Goal: Information Seeking & Learning: Learn about a topic

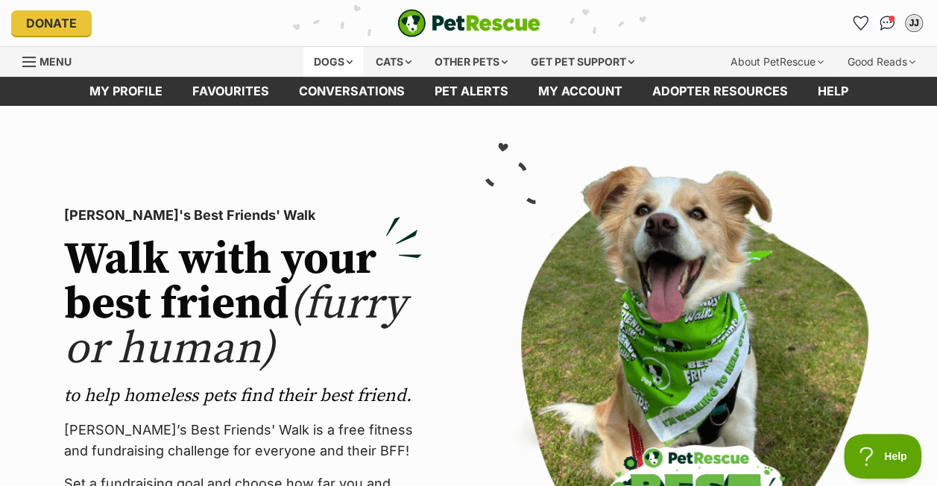
click at [336, 61] on div "Dogs" at bounding box center [333, 62] width 60 height 30
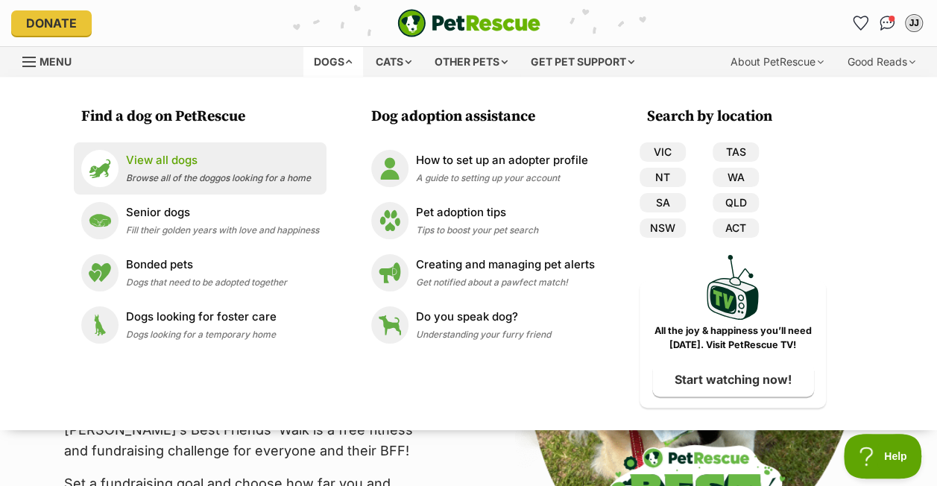
click at [163, 171] on div "View all dogs Browse all of the doggos looking for a home" at bounding box center [218, 168] width 185 height 32
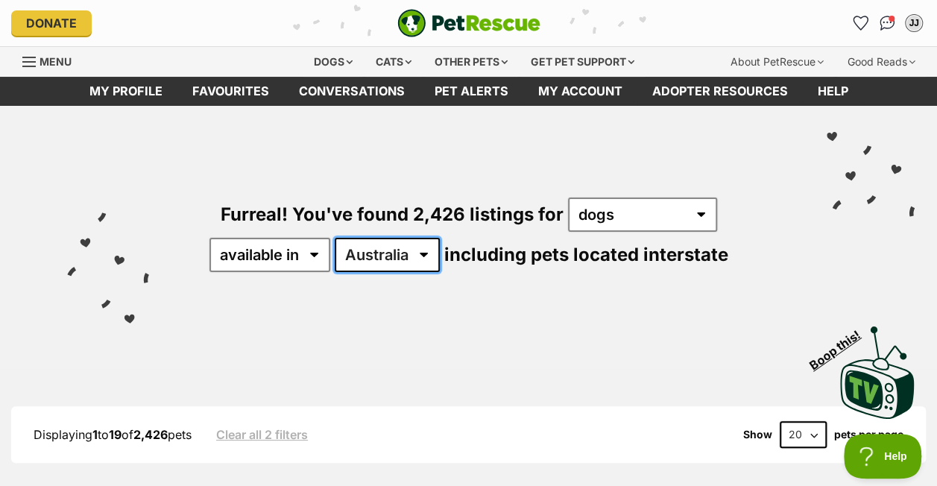
click at [415, 251] on select "Australia ACT NSW NT QLD SA TAS VIC WA" at bounding box center [387, 255] width 105 height 34
select select "QLD"
click at [336, 238] on select "Australia ACT NSW NT QLD SA TAS VIC WA" at bounding box center [387, 255] width 105 height 34
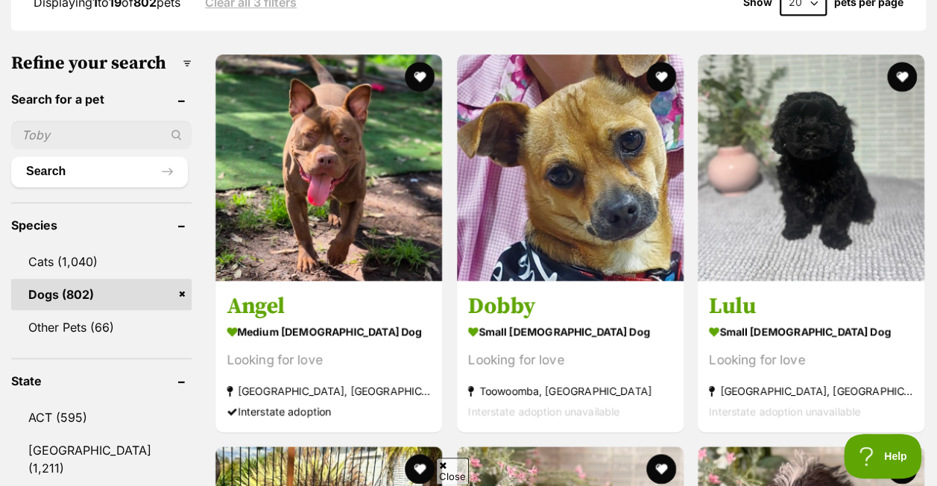
scroll to position [445, 0]
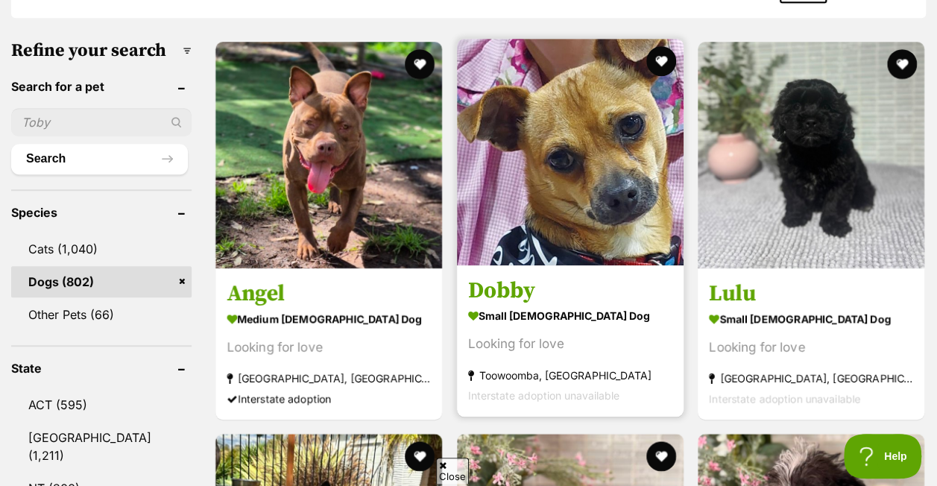
click at [577, 190] on img at bounding box center [570, 152] width 227 height 227
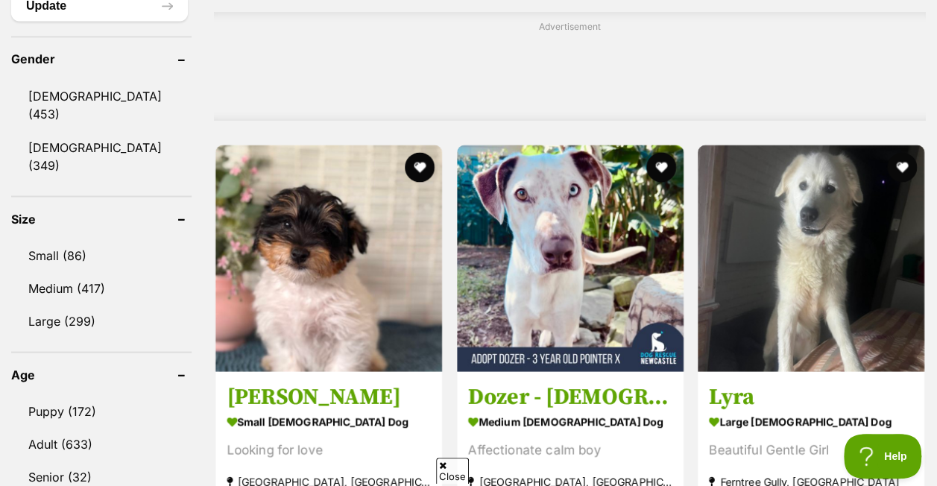
scroll to position [1259, 0]
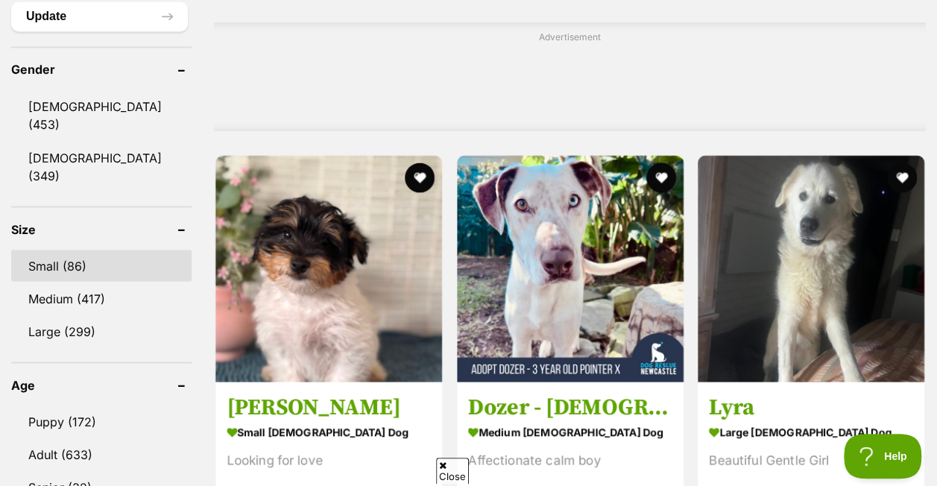
click at [45, 250] on link "Small (86)" at bounding box center [101, 265] width 180 height 31
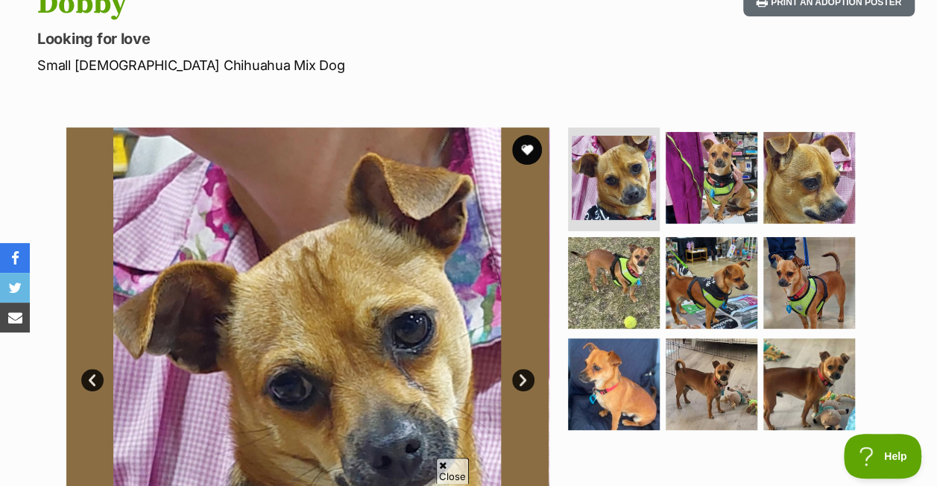
scroll to position [186, 0]
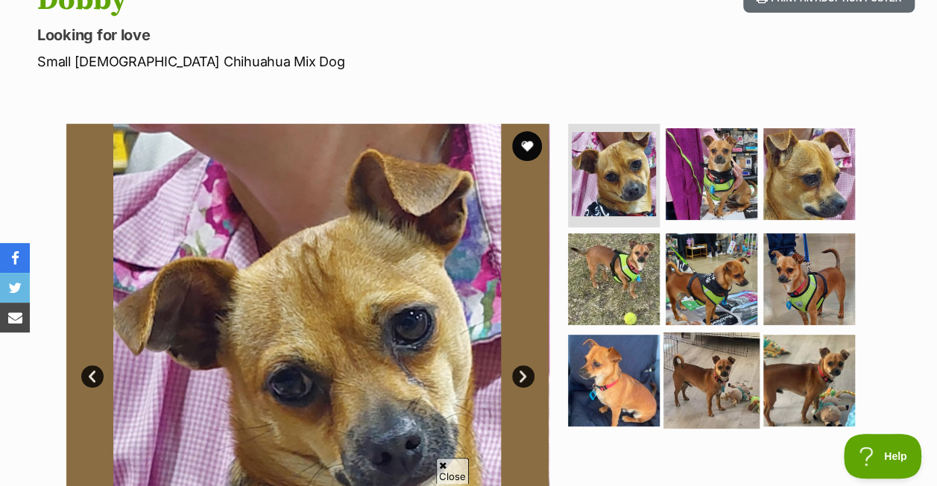
click at [699, 370] on img at bounding box center [712, 381] width 96 height 96
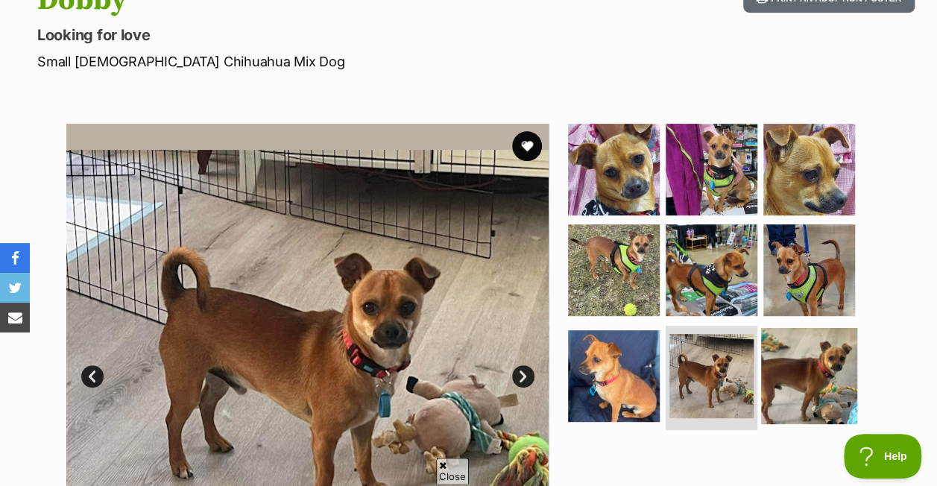
click at [784, 362] on img at bounding box center [809, 376] width 96 height 96
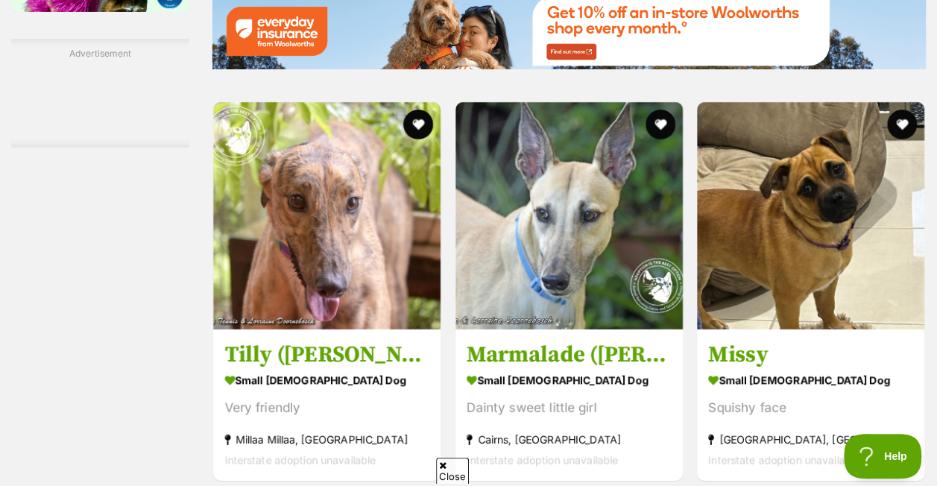
scroll to position [2674, 0]
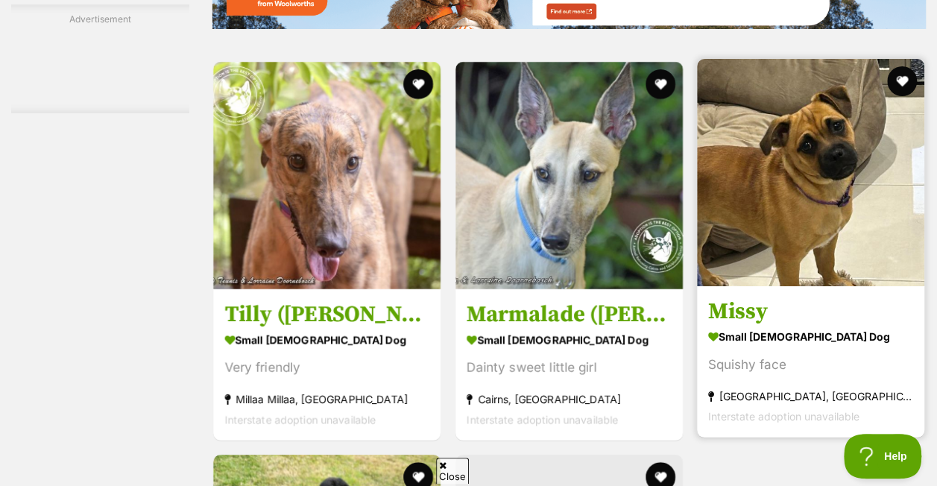
click at [794, 240] on img at bounding box center [810, 172] width 227 height 227
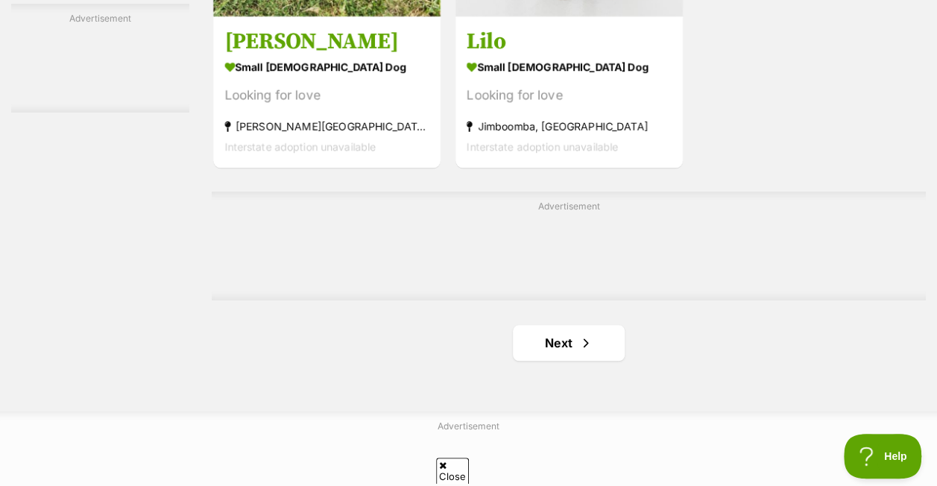
scroll to position [3420, 0]
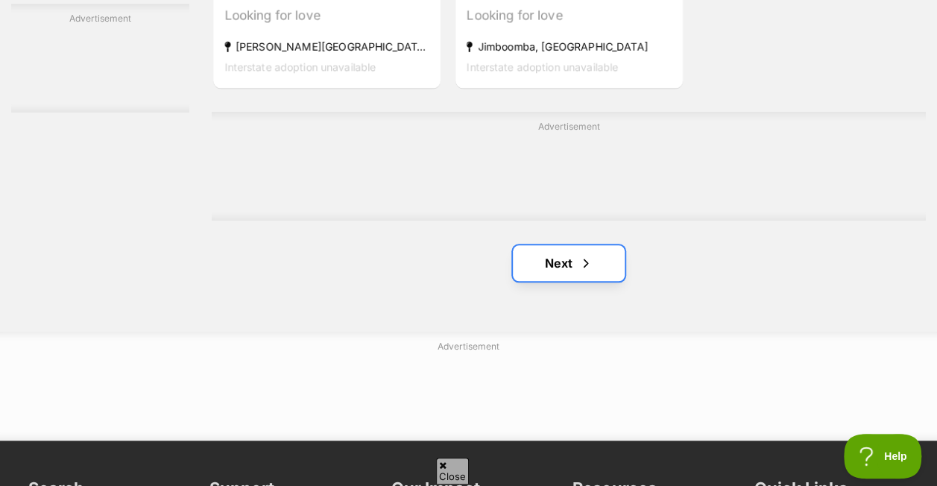
click at [550, 265] on link "Next" at bounding box center [569, 263] width 112 height 36
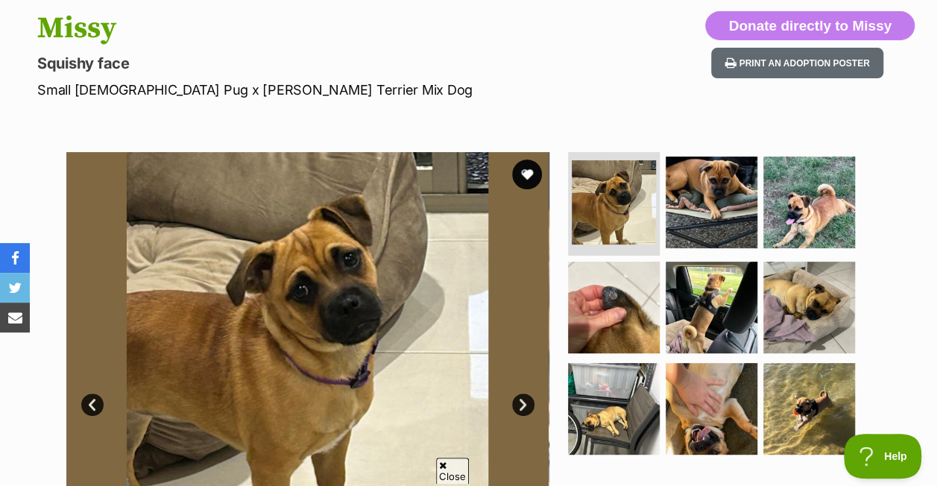
scroll to position [179, 0]
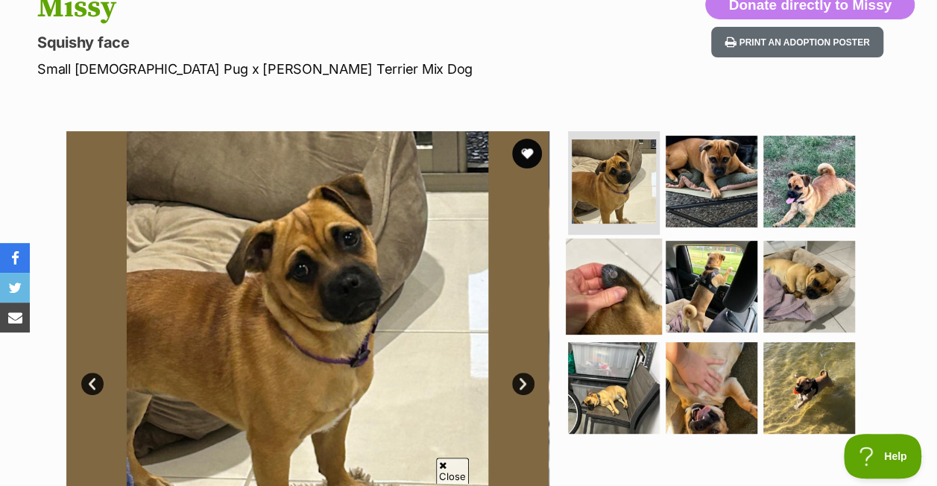
click at [600, 277] on img at bounding box center [614, 287] width 96 height 96
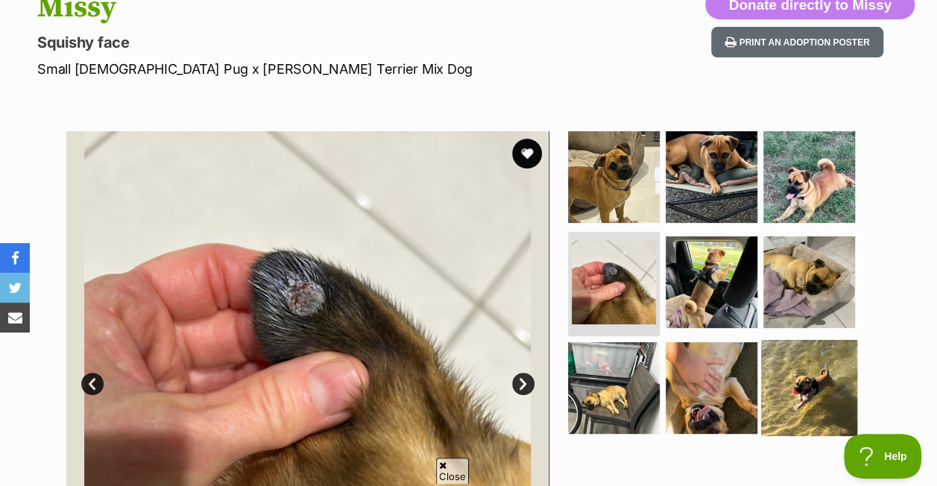
click at [815, 394] on img at bounding box center [809, 388] width 96 height 96
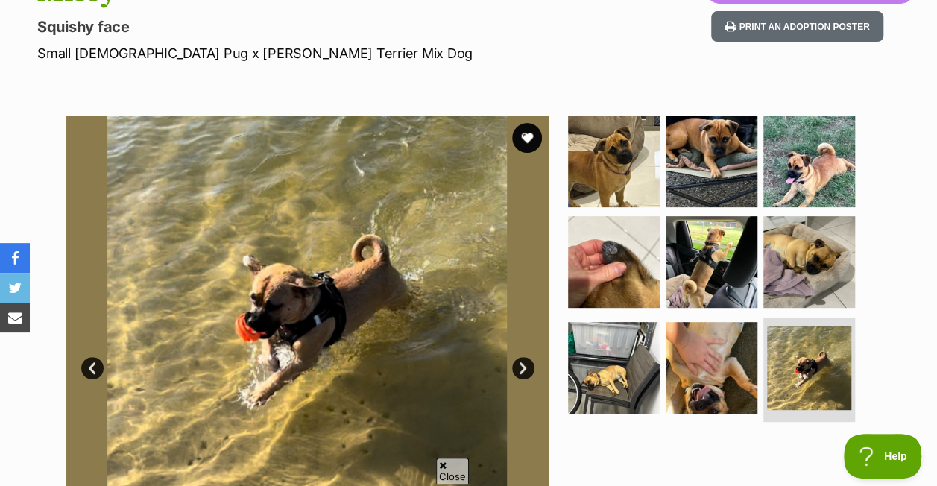
scroll to position [210, 0]
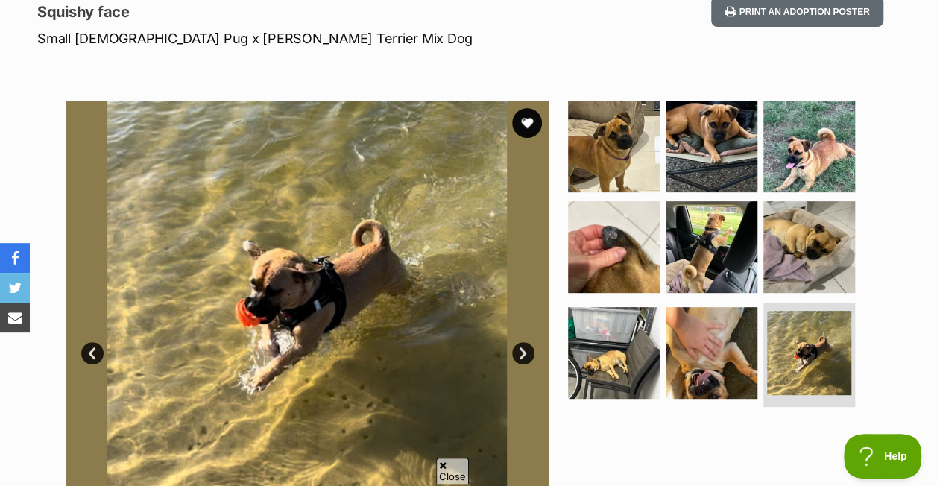
click at [736, 127] on img at bounding box center [712, 146] width 96 height 96
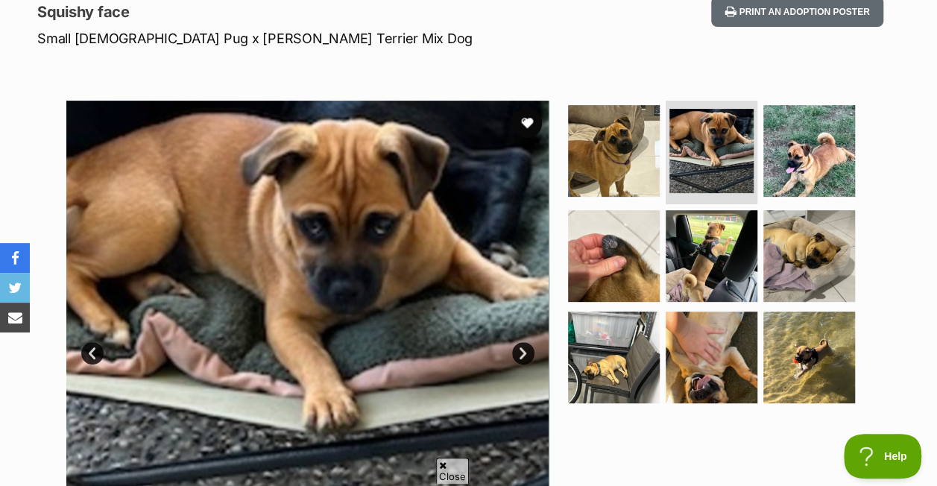
click at [520, 354] on link "Next" at bounding box center [523, 353] width 22 height 22
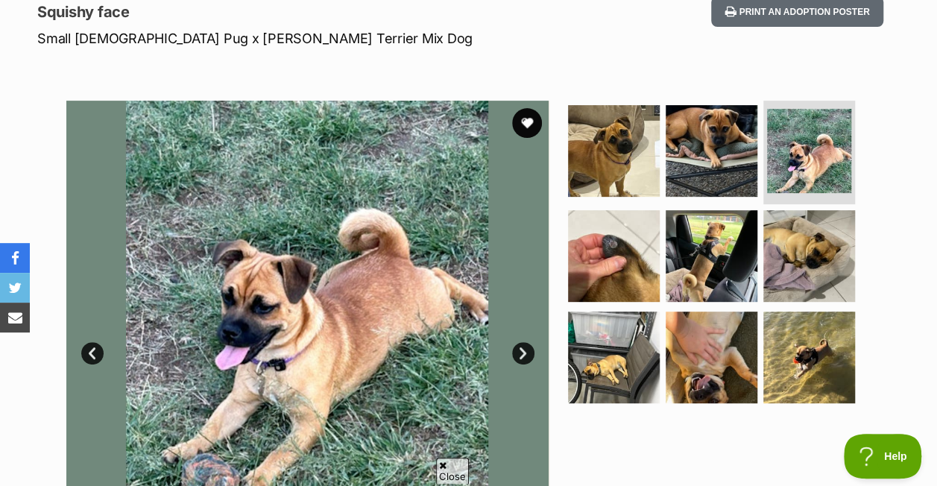
click at [520, 354] on link "Next" at bounding box center [523, 353] width 22 height 22
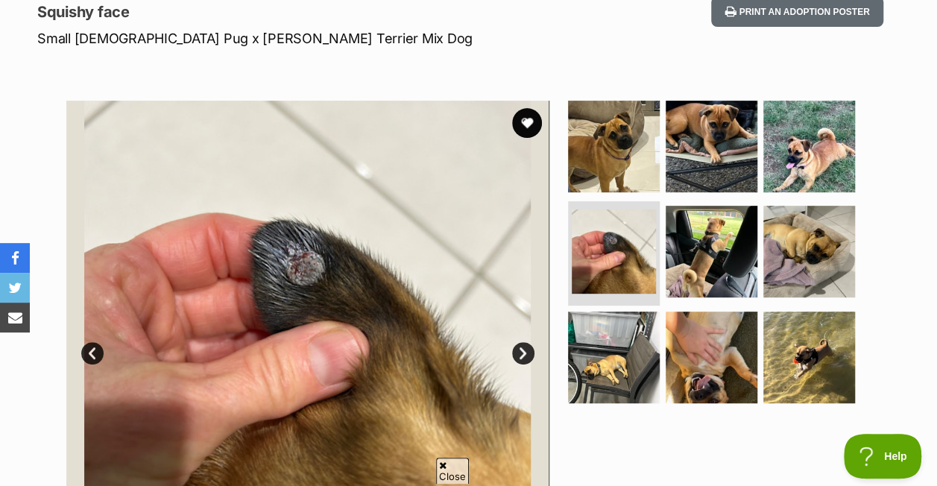
click at [520, 354] on link "Next" at bounding box center [523, 353] width 22 height 22
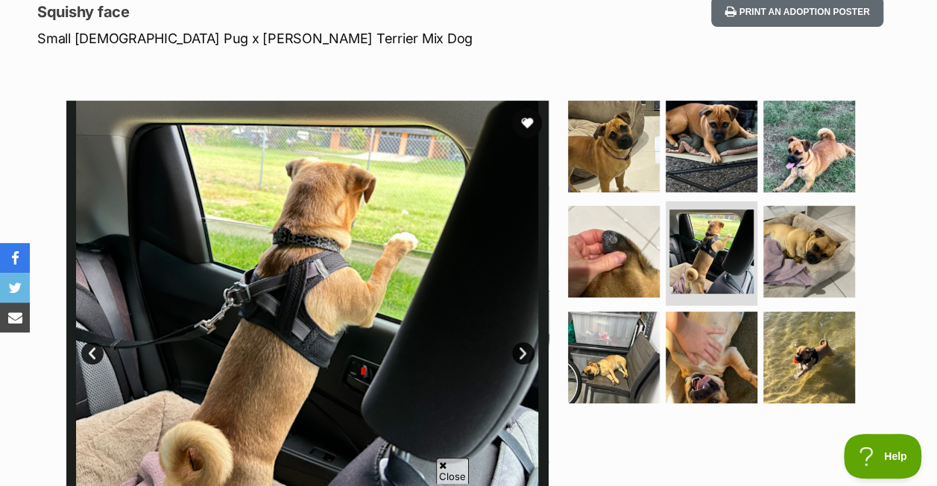
click at [520, 354] on link "Next" at bounding box center [523, 353] width 22 height 22
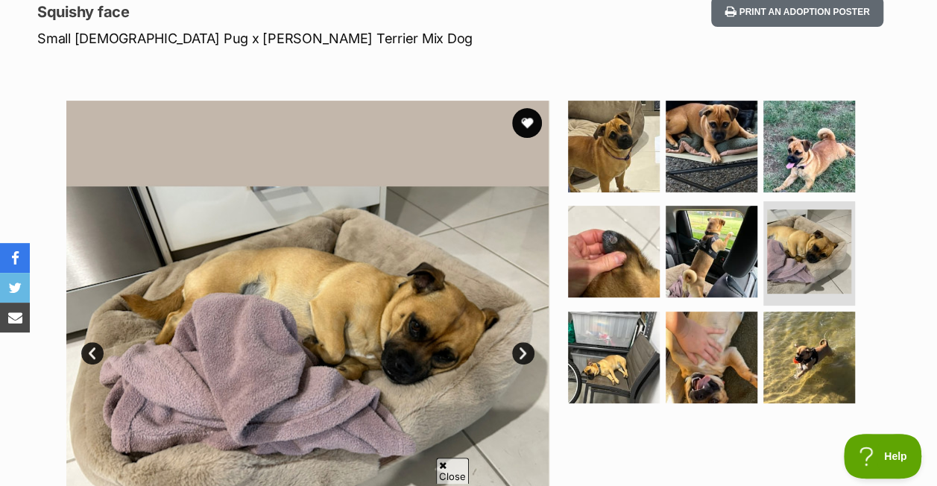
click at [520, 354] on link "Next" at bounding box center [523, 353] width 22 height 22
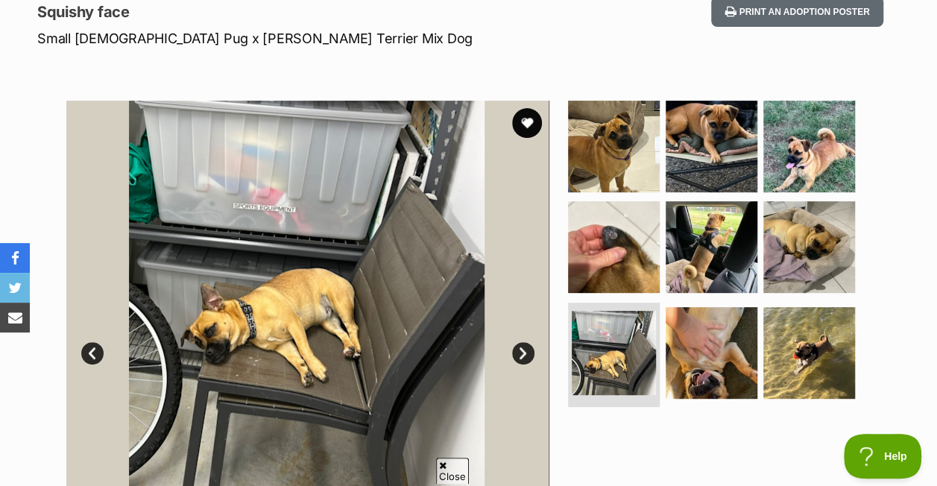
click at [520, 354] on link "Next" at bounding box center [523, 353] width 22 height 22
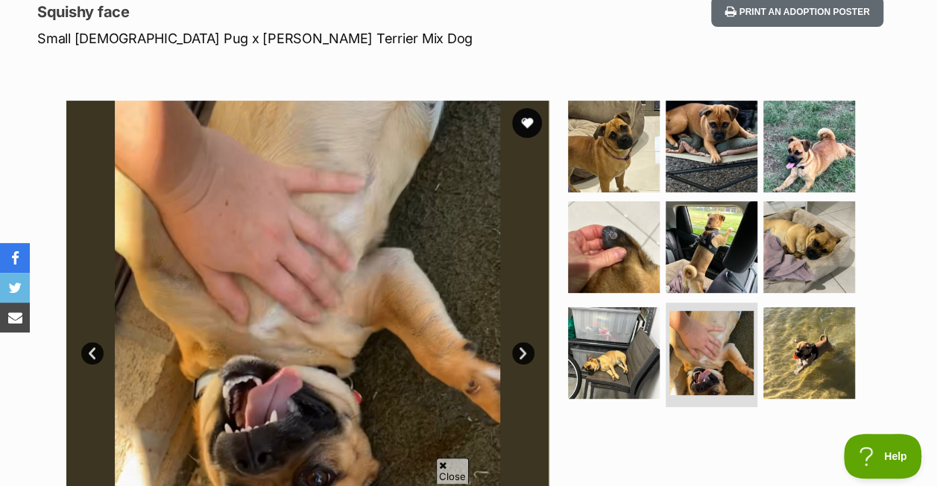
click at [520, 354] on link "Next" at bounding box center [523, 353] width 22 height 22
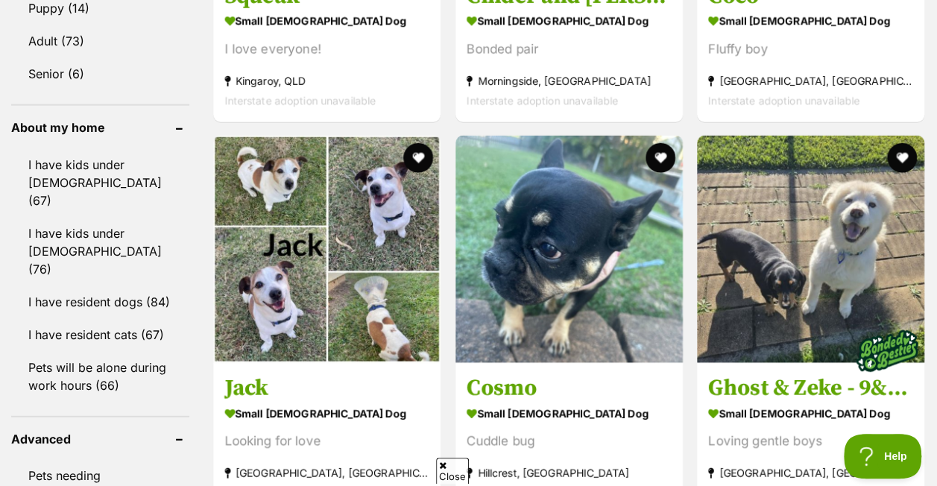
scroll to position [1679, 0]
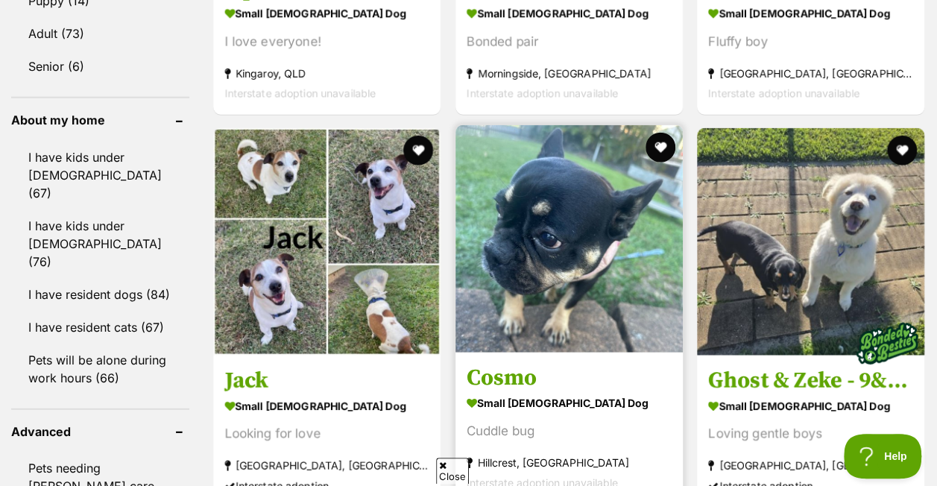
click at [570, 377] on h3 "Cosmo" at bounding box center [569, 378] width 205 height 28
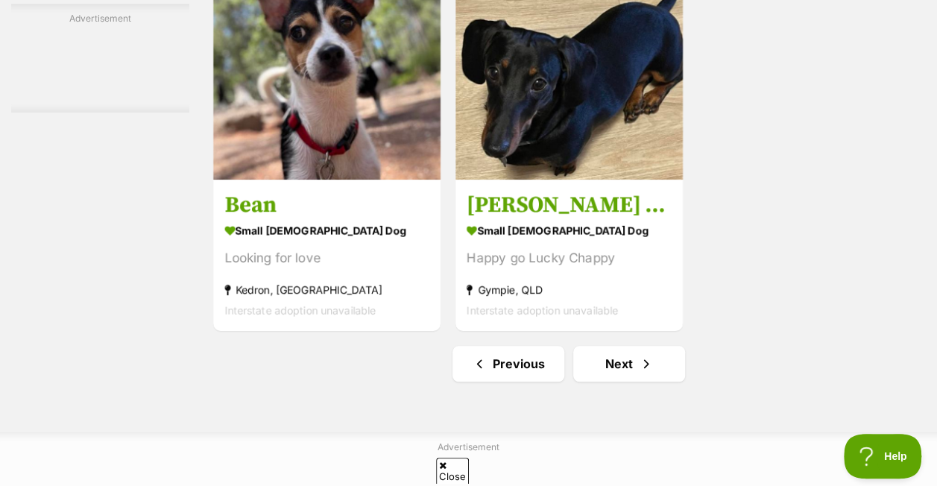
scroll to position [3449, 0]
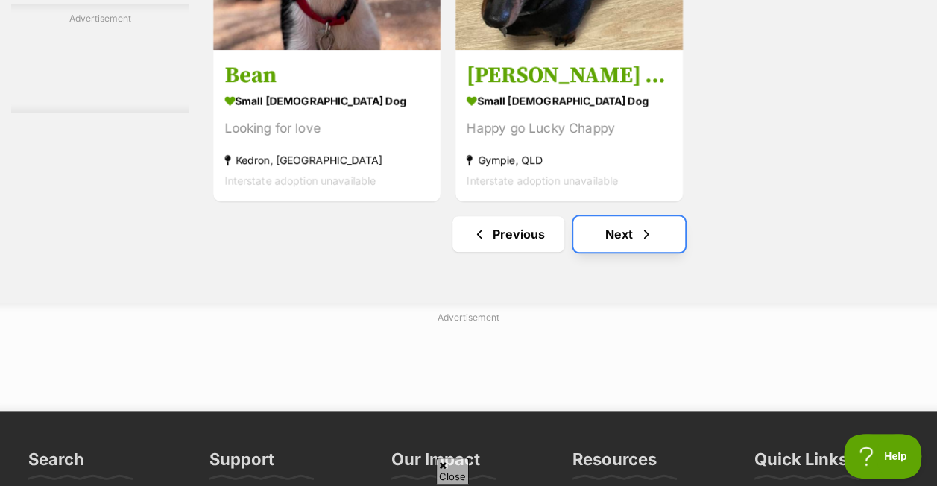
click at [622, 239] on link "Next" at bounding box center [629, 234] width 112 height 36
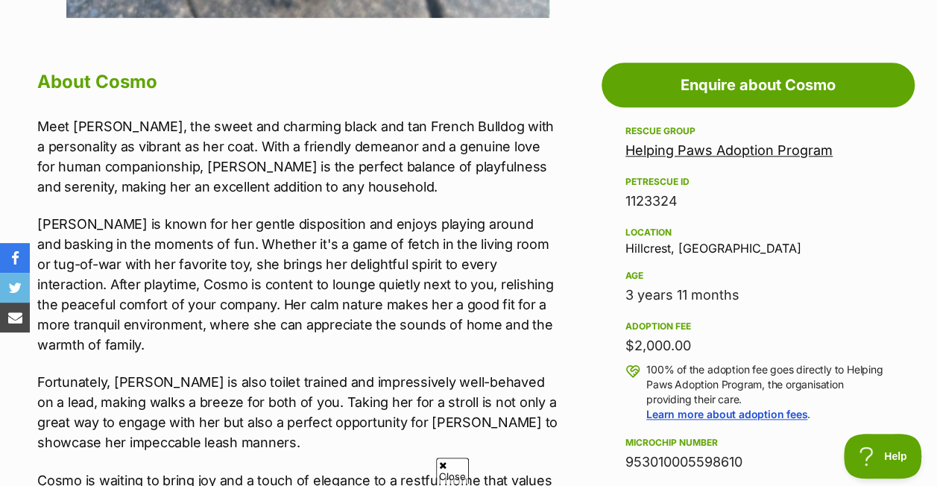
scroll to position [815, 0]
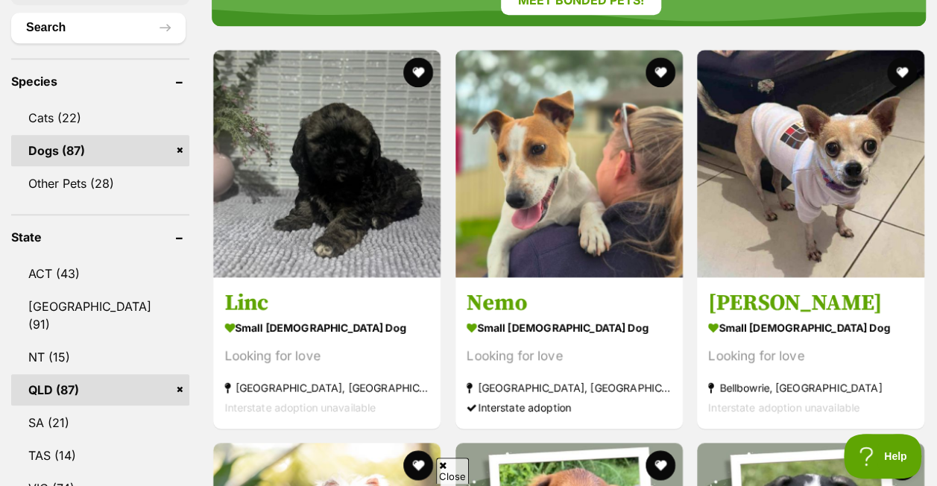
scroll to position [616, 0]
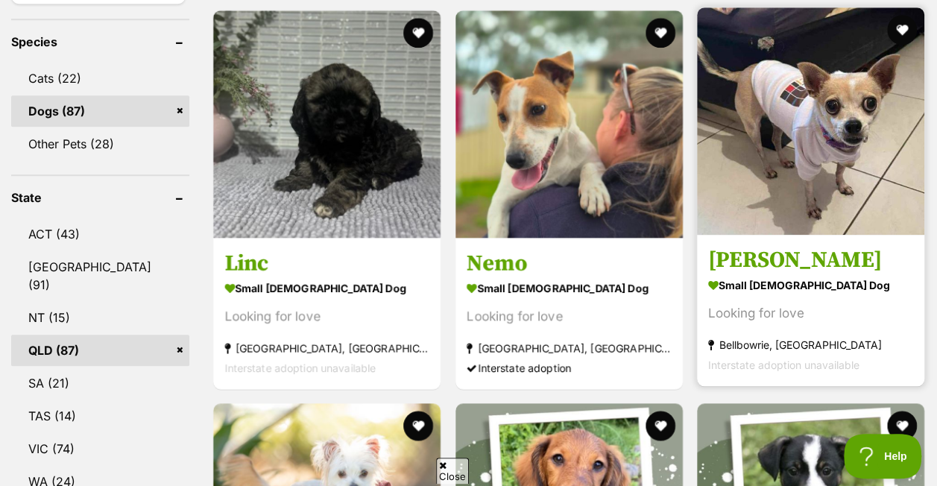
click at [770, 154] on img at bounding box center [810, 120] width 227 height 227
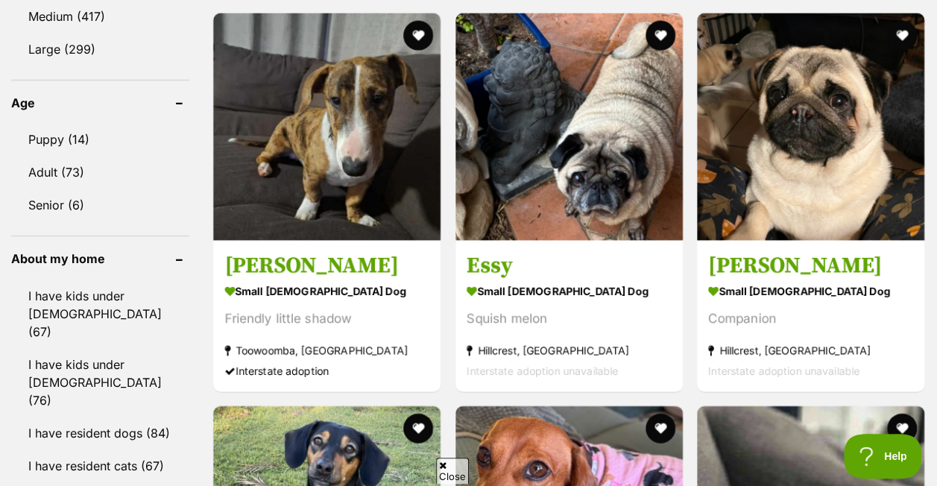
scroll to position [1551, 0]
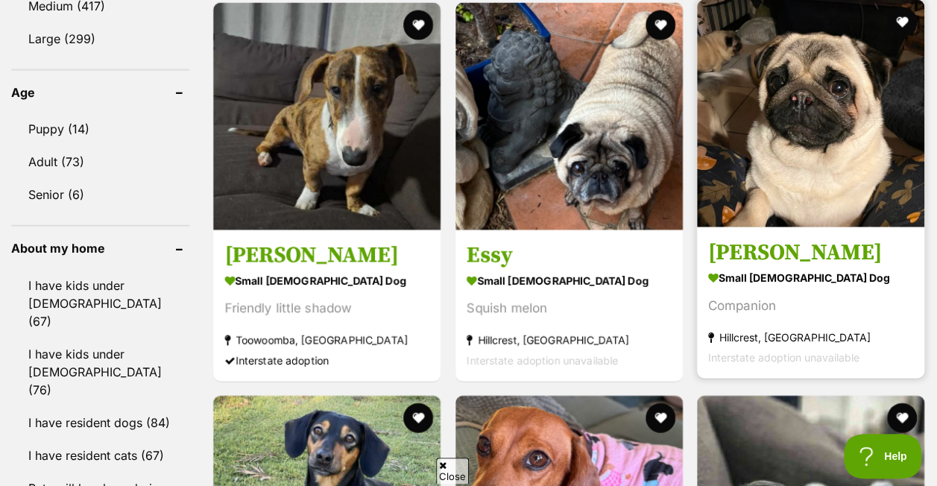
click at [784, 212] on img at bounding box center [810, 113] width 227 height 227
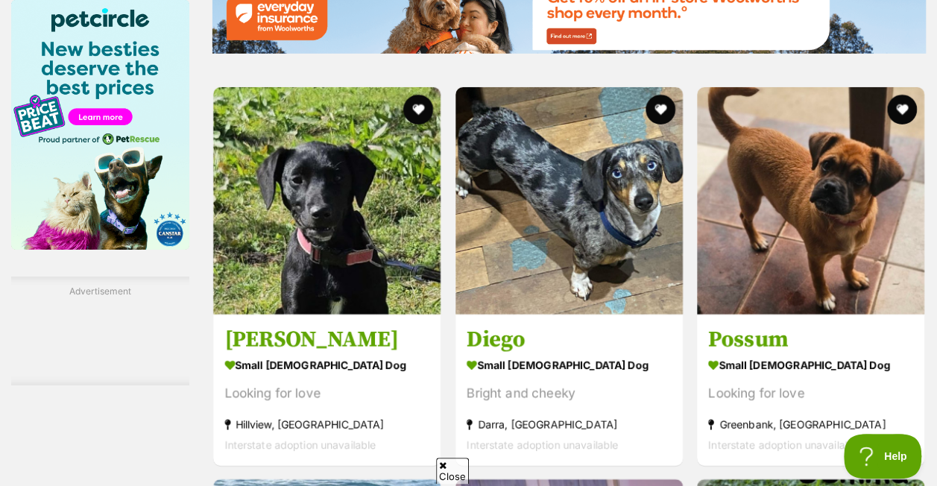
scroll to position [2426, 0]
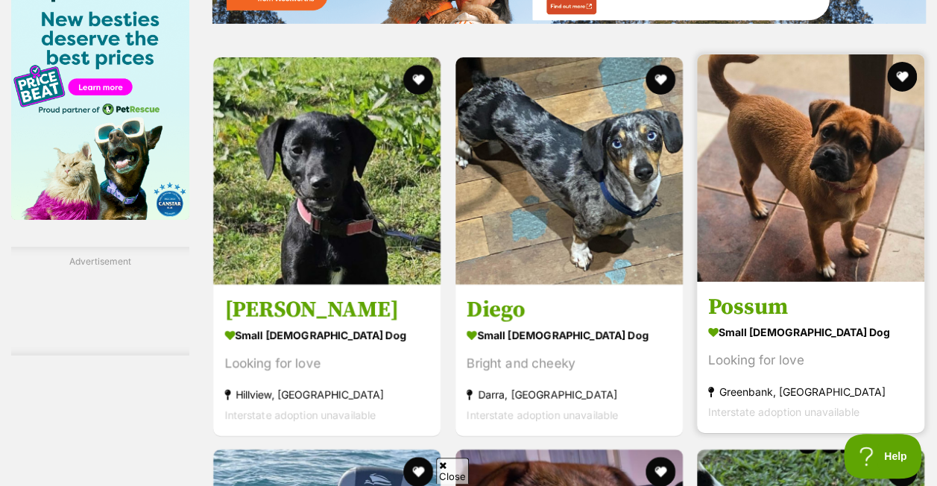
click at [750, 219] on img at bounding box center [810, 167] width 227 height 227
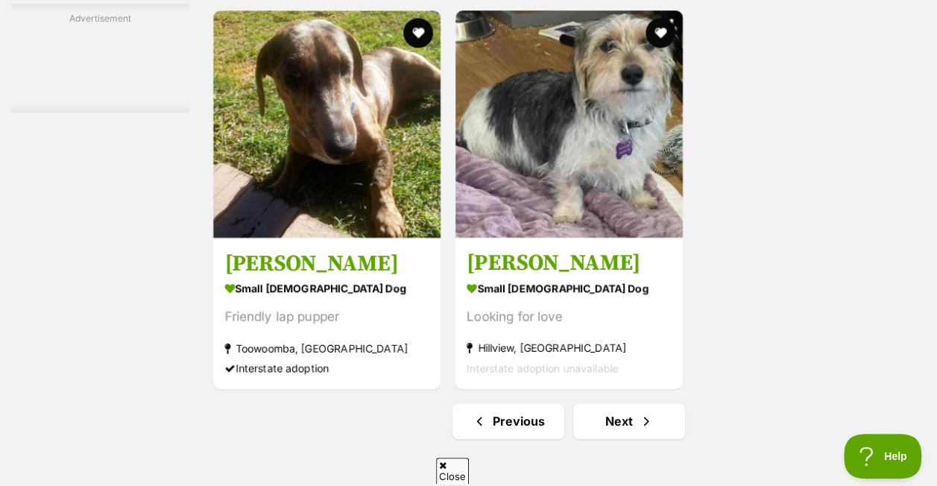
scroll to position [3379, 0]
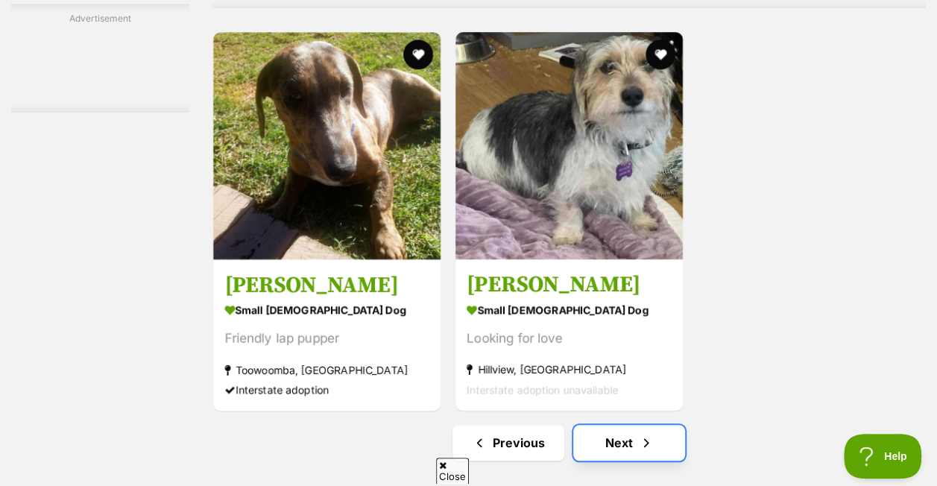
click at [646, 446] on span "Next page" at bounding box center [646, 443] width 15 height 18
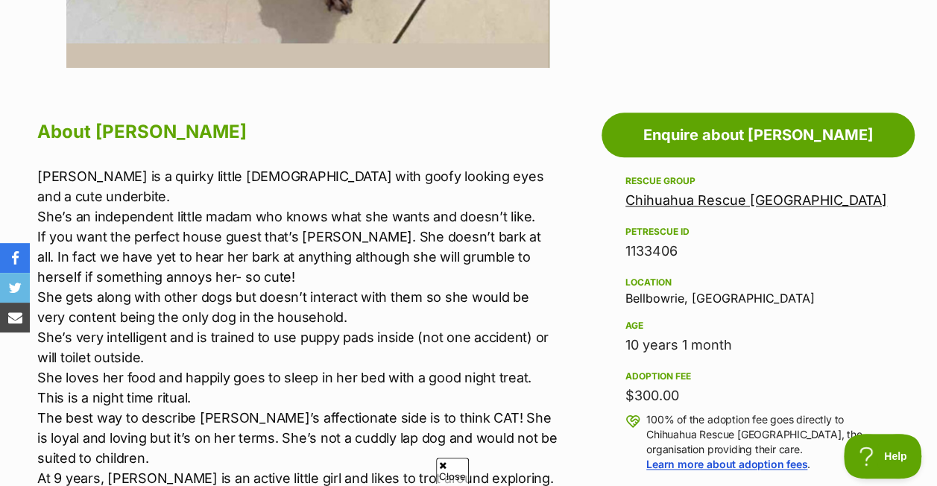
scroll to position [735, 0]
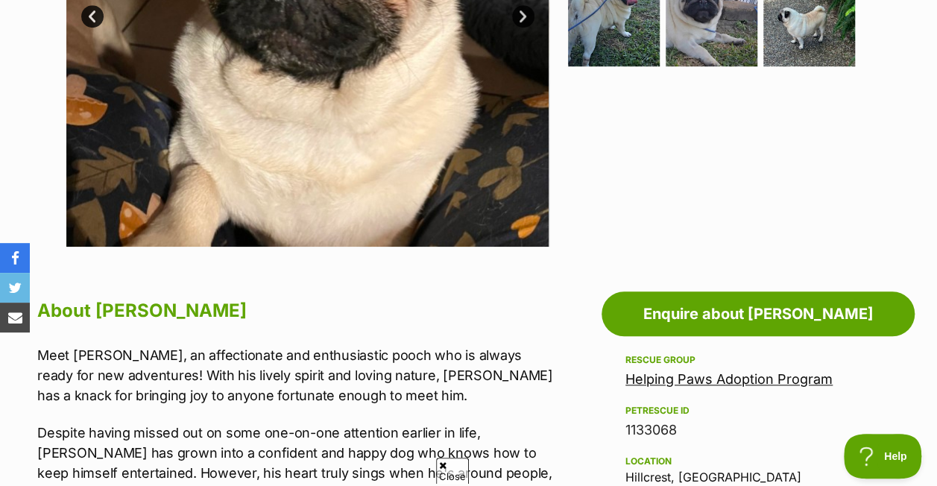
scroll to position [626, 0]
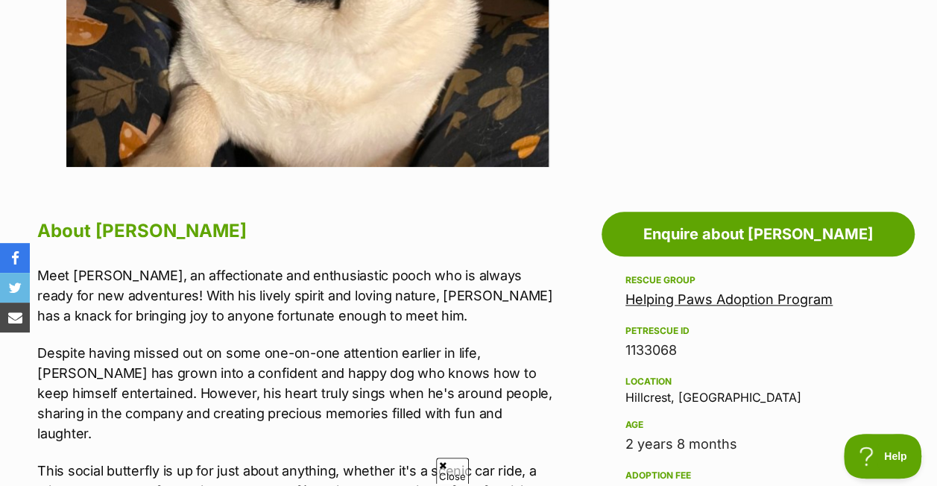
click at [503, 242] on h2 "About Clarkeson" at bounding box center [297, 231] width 520 height 33
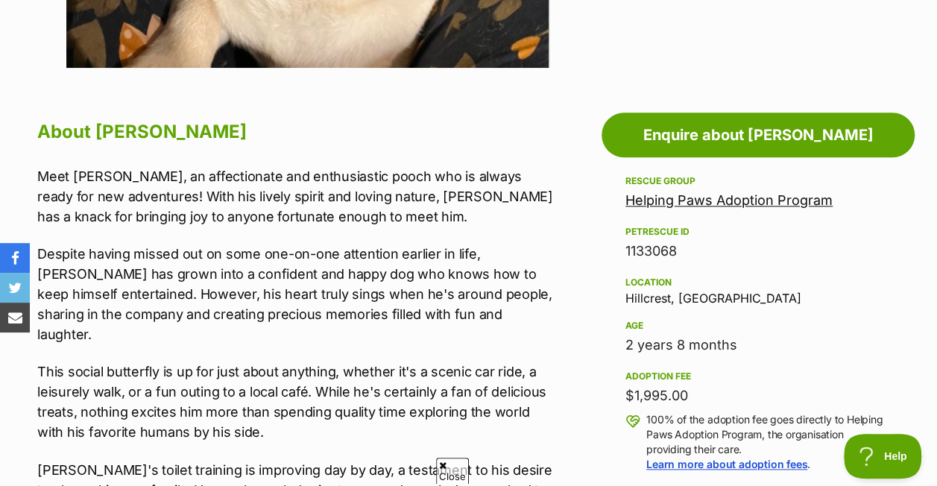
scroll to position [755, 0]
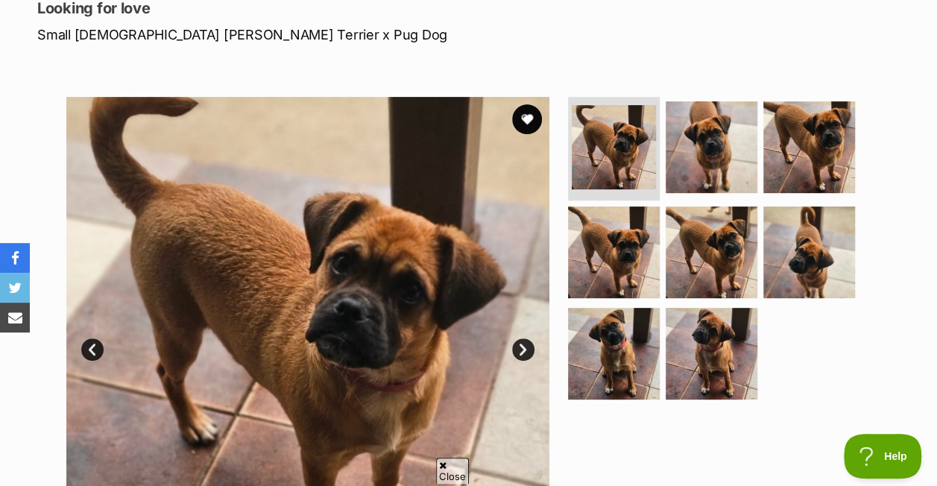
scroll to position [265, 0]
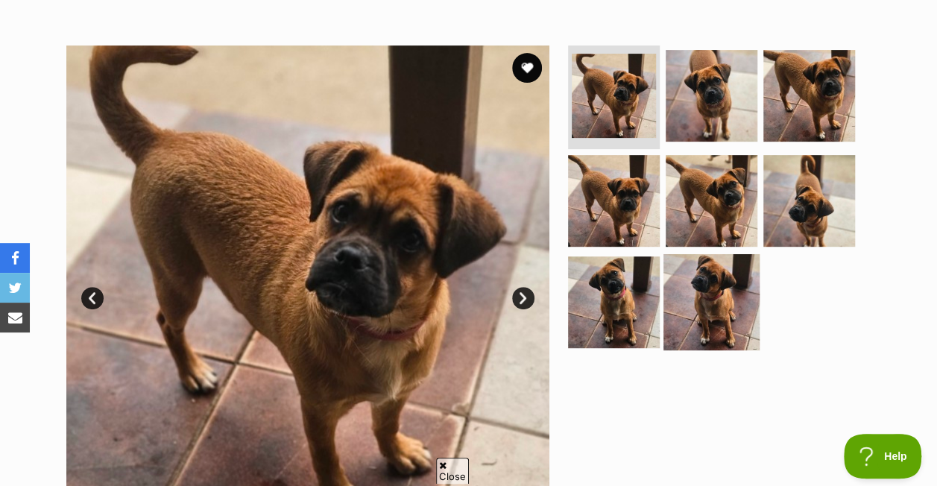
click at [714, 298] on img at bounding box center [712, 302] width 96 height 96
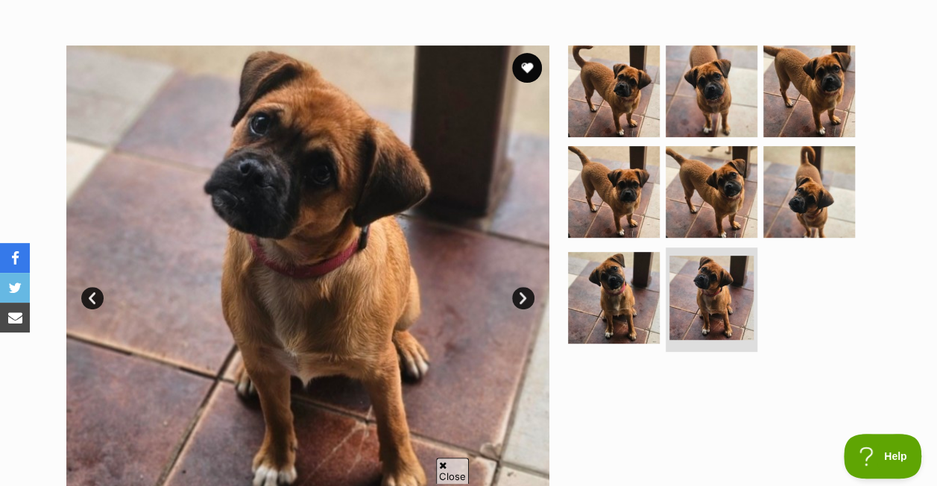
click at [520, 295] on link "Next" at bounding box center [523, 298] width 22 height 22
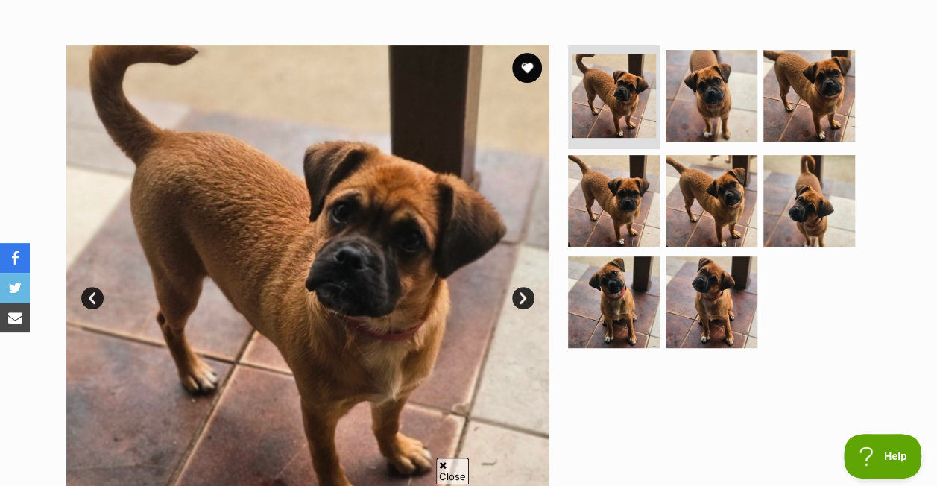
click at [520, 295] on link "Next" at bounding box center [523, 298] width 22 height 22
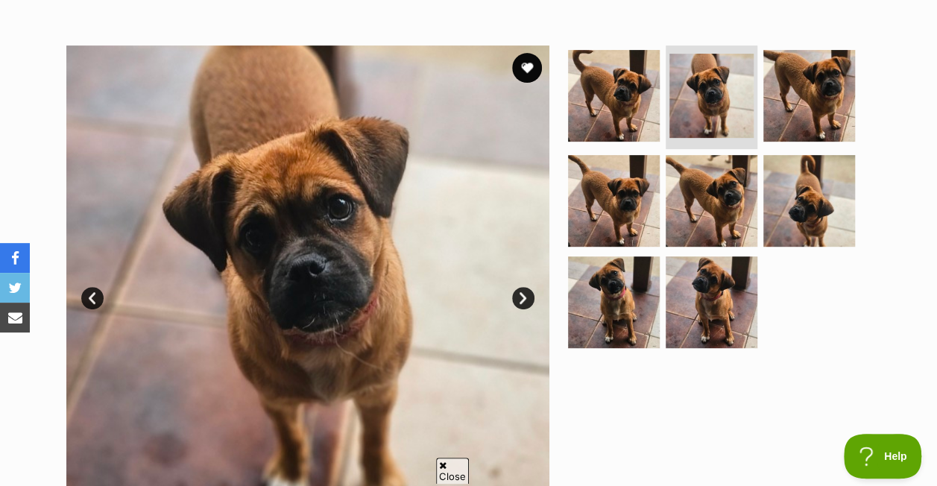
click at [520, 295] on link "Next" at bounding box center [523, 298] width 22 height 22
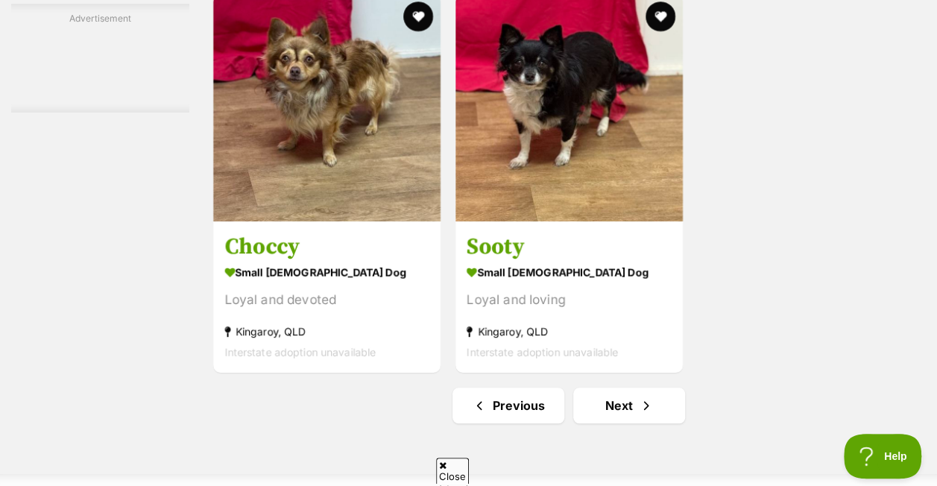
scroll to position [3272, 0]
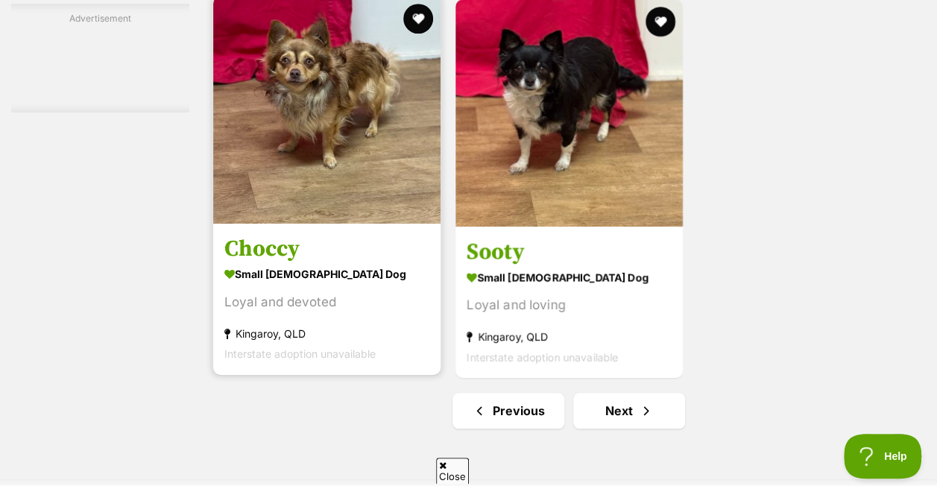
click at [276, 237] on h3 "Choccy" at bounding box center [326, 249] width 205 height 28
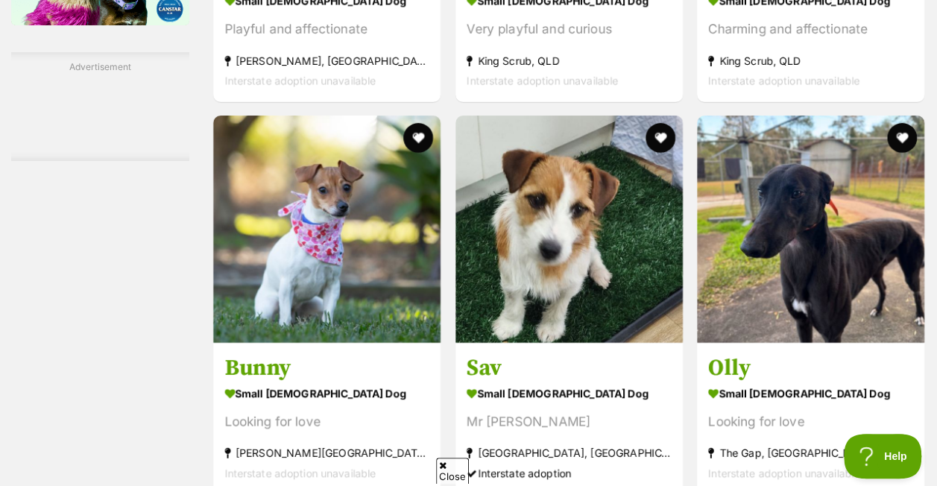
scroll to position [2615, 0]
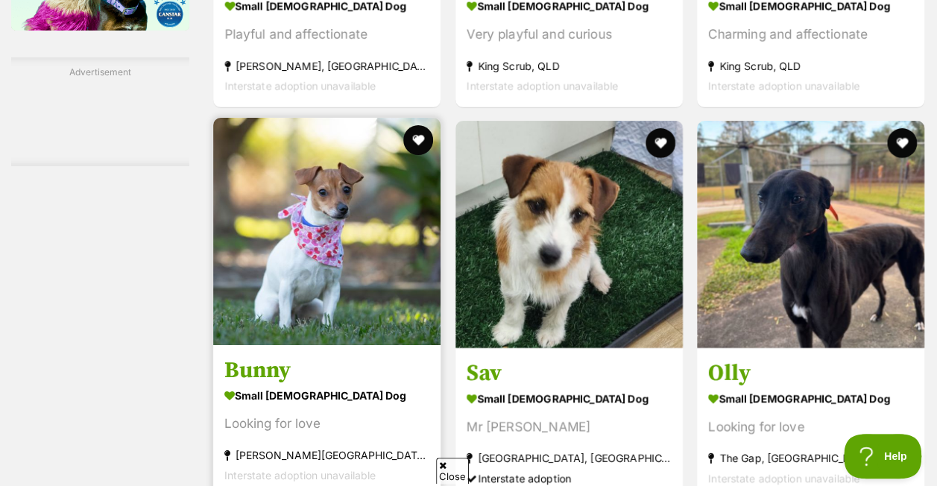
click at [303, 295] on img at bounding box center [326, 231] width 227 height 227
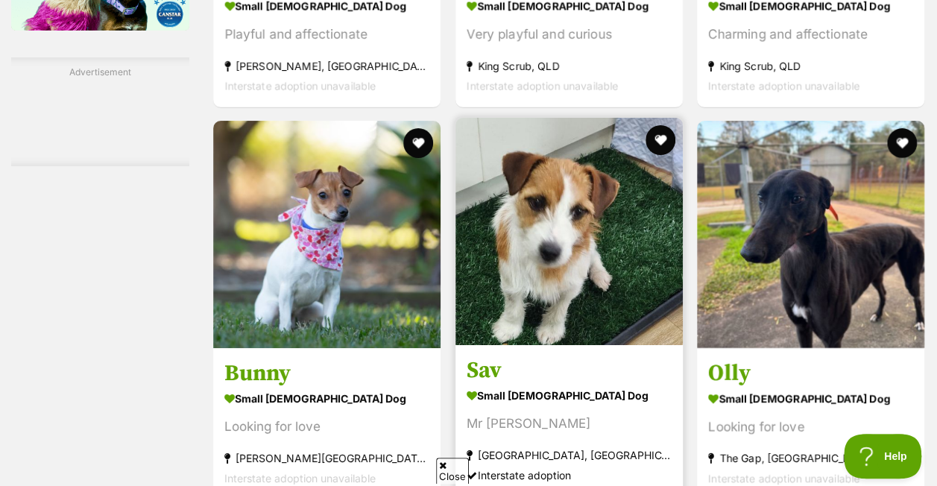
click at [524, 270] on img at bounding box center [569, 231] width 227 height 227
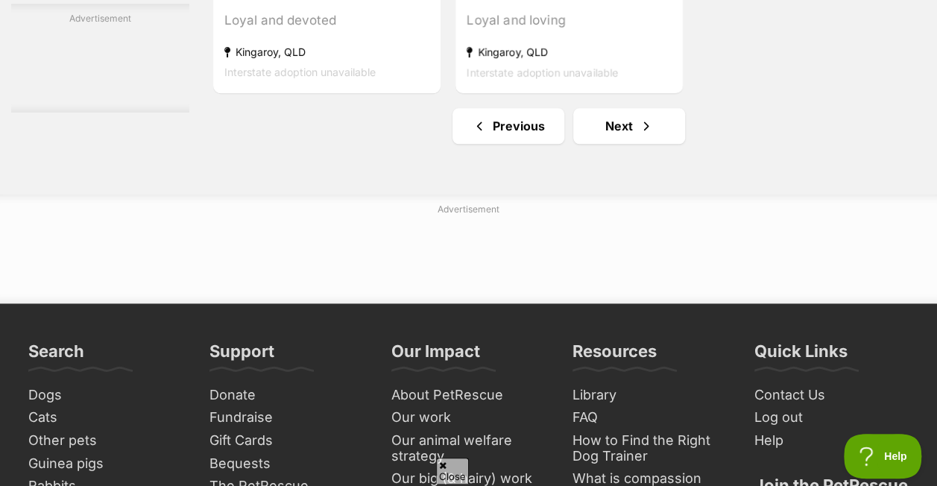
scroll to position [3562, 0]
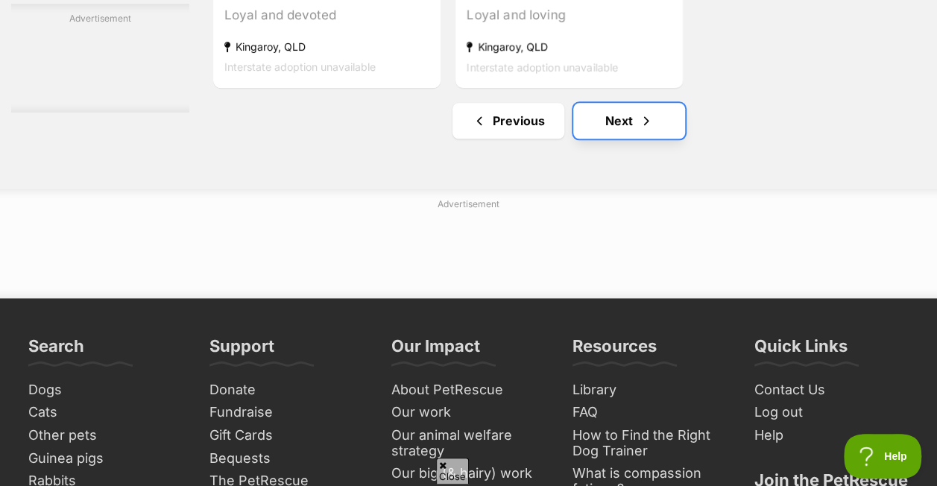
click at [630, 122] on link "Next" at bounding box center [629, 121] width 112 height 36
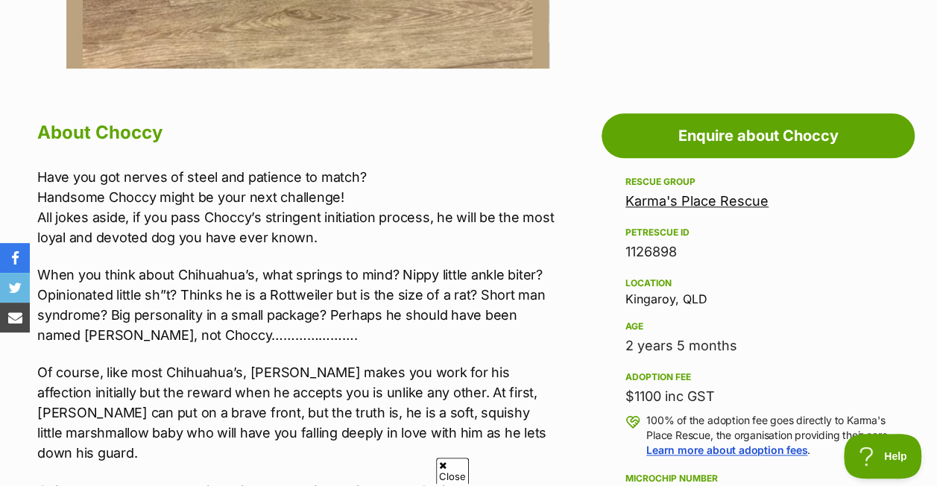
scroll to position [775, 0]
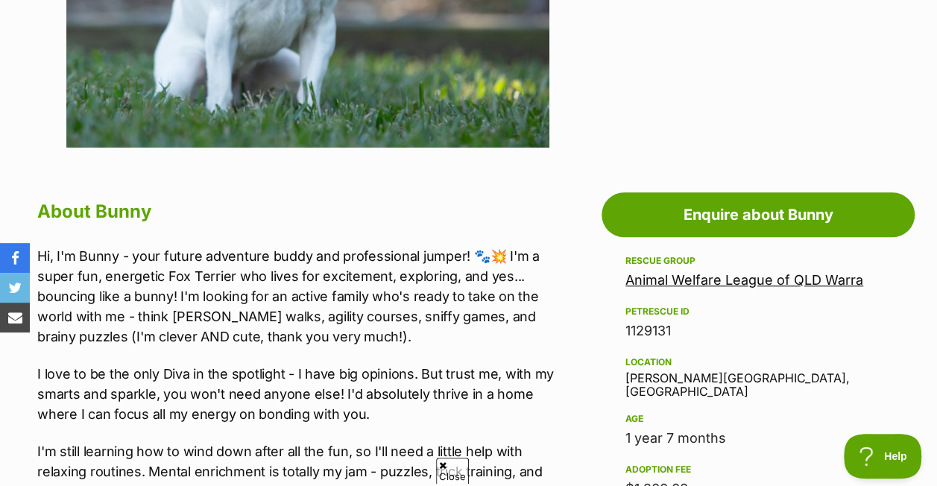
scroll to position [676, 0]
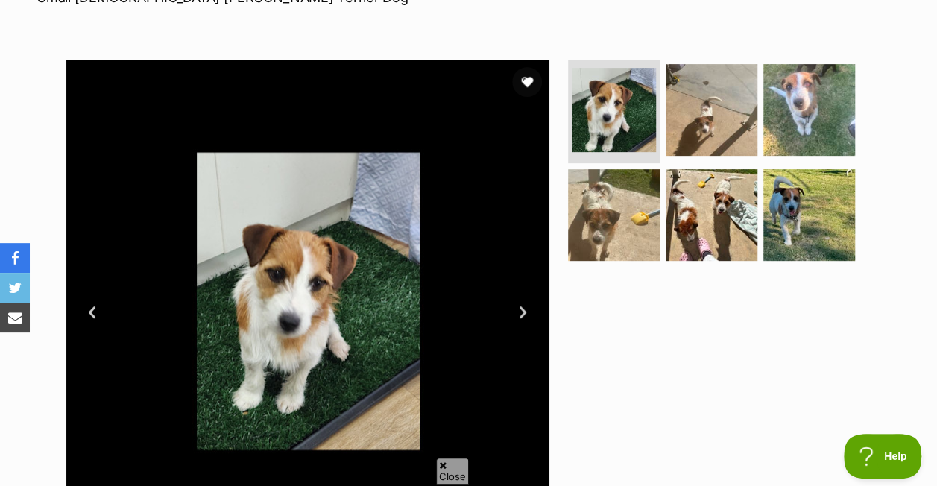
scroll to position [254, 0]
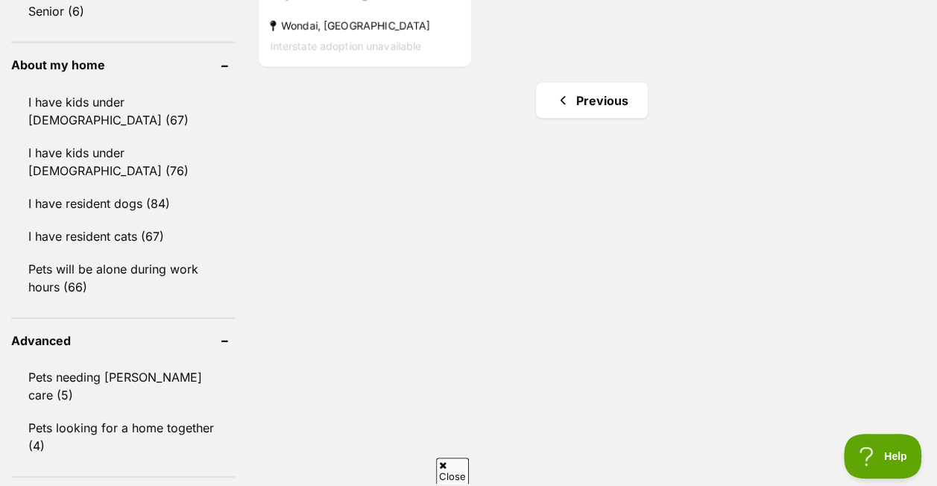
scroll to position [1645, 0]
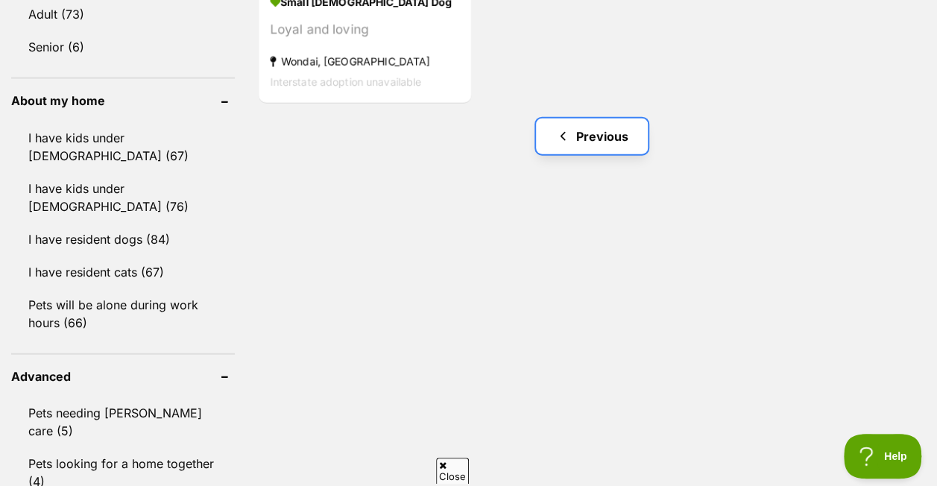
click at [597, 130] on link "Previous" at bounding box center [592, 137] width 112 height 36
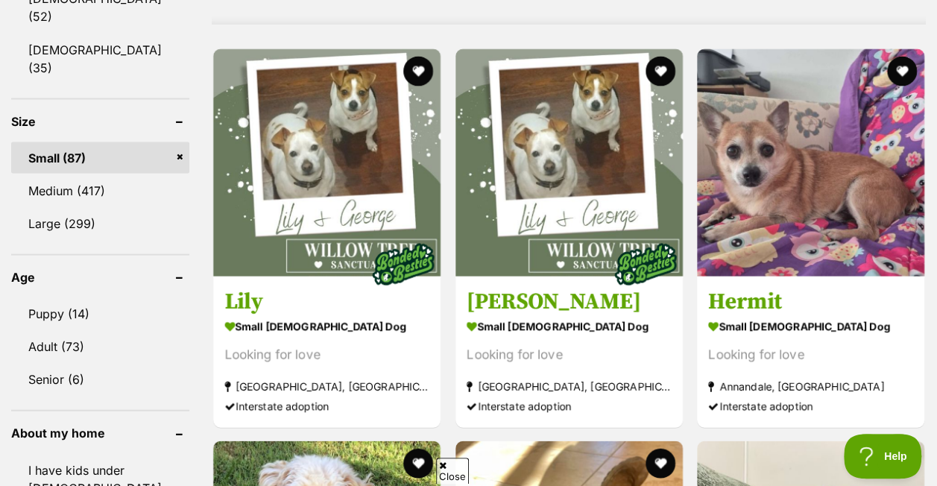
scroll to position [1386, 0]
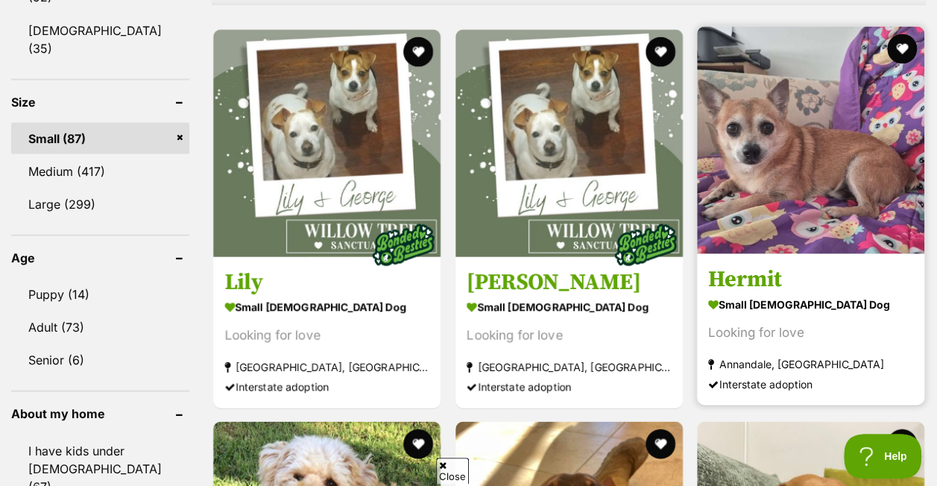
click at [780, 197] on img at bounding box center [810, 139] width 227 height 227
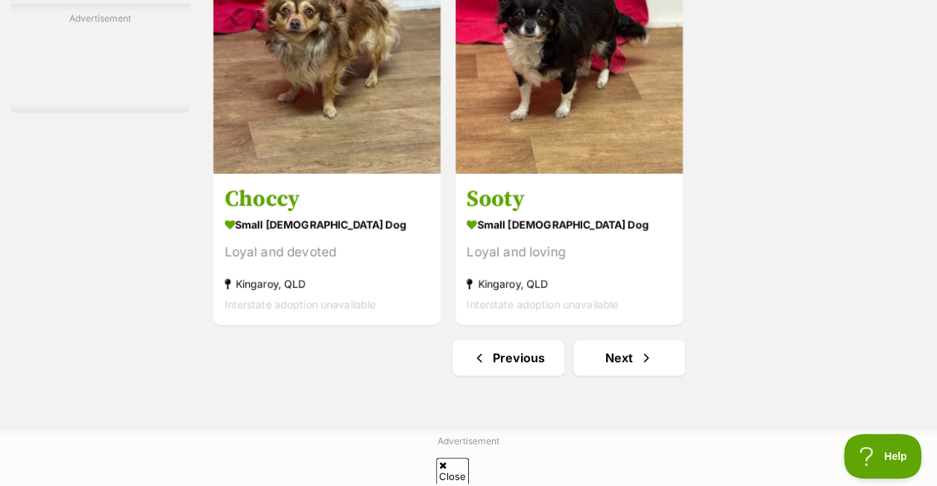
scroll to position [3330, 0]
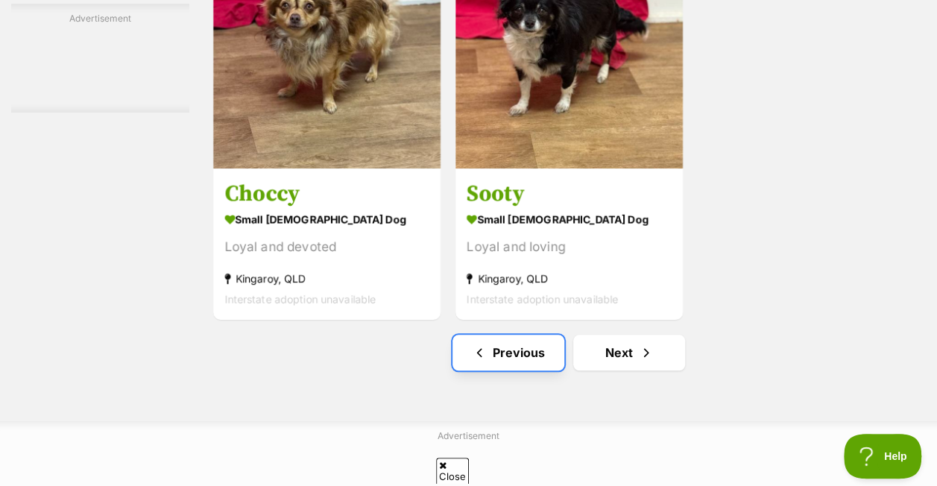
click at [513, 342] on link "Previous" at bounding box center [509, 353] width 112 height 36
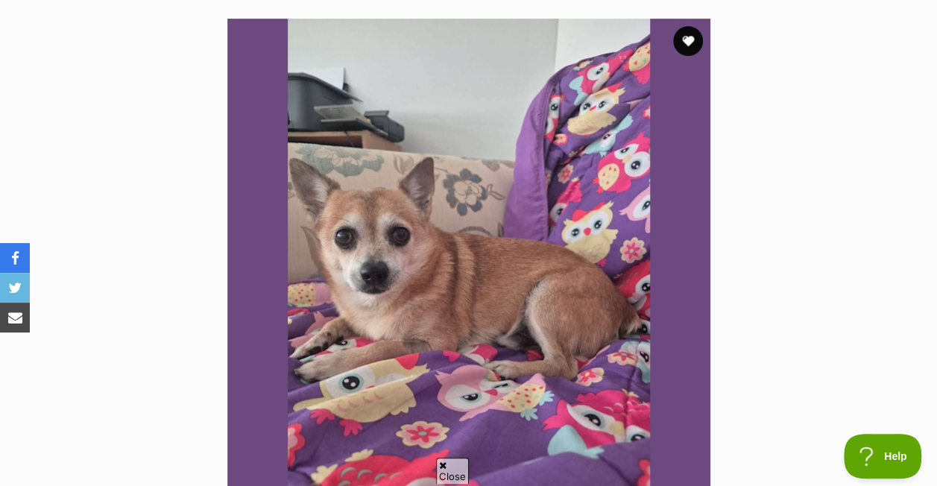
scroll to position [262, 0]
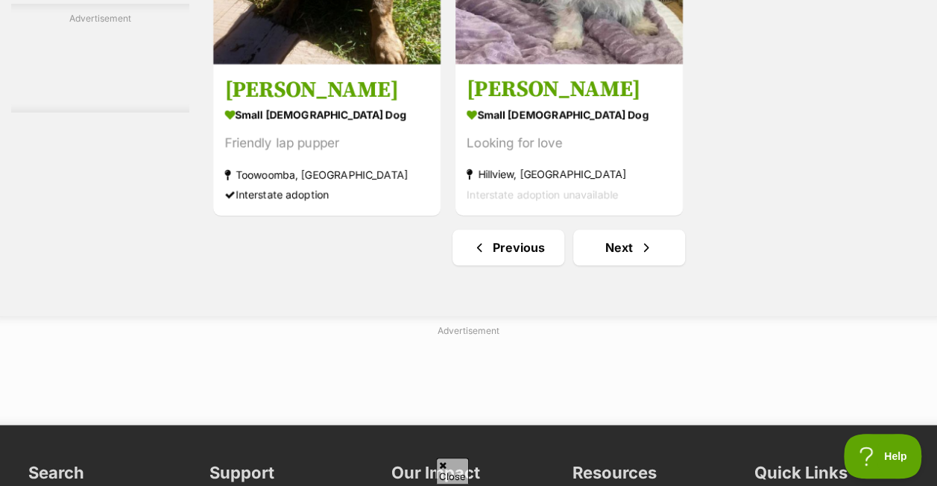
scroll to position [3558, 0]
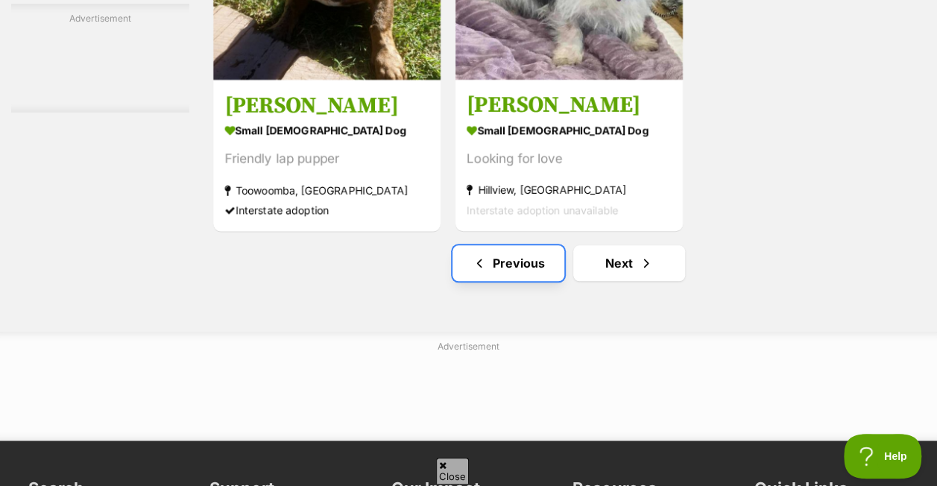
click at [526, 256] on link "Previous" at bounding box center [509, 263] width 112 height 36
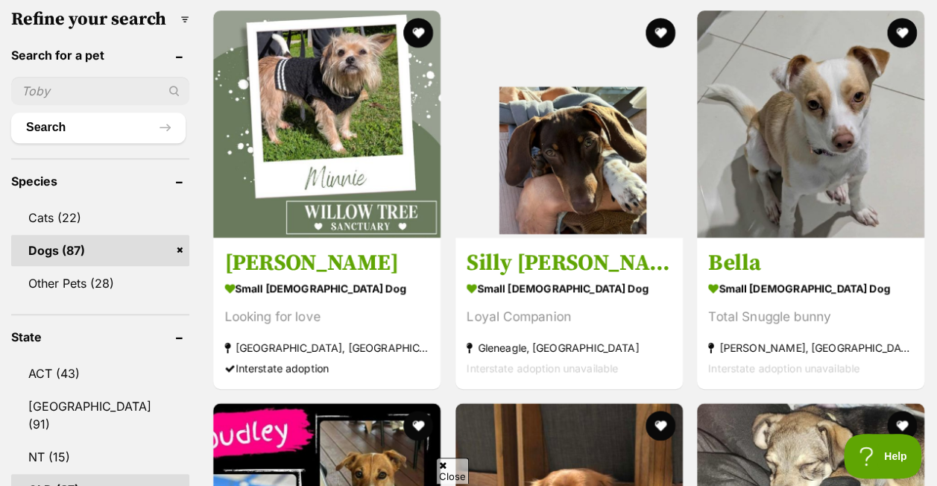
scroll to position [494, 0]
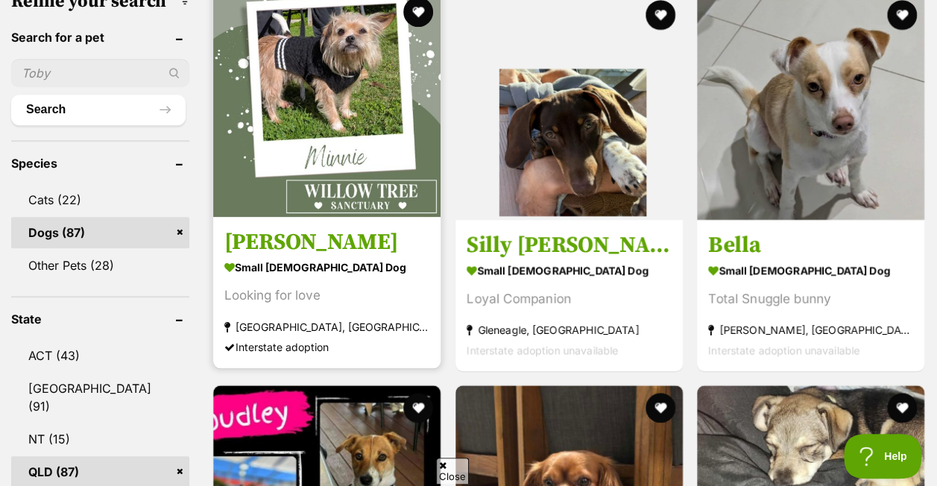
click at [356, 131] on img at bounding box center [326, 103] width 227 height 227
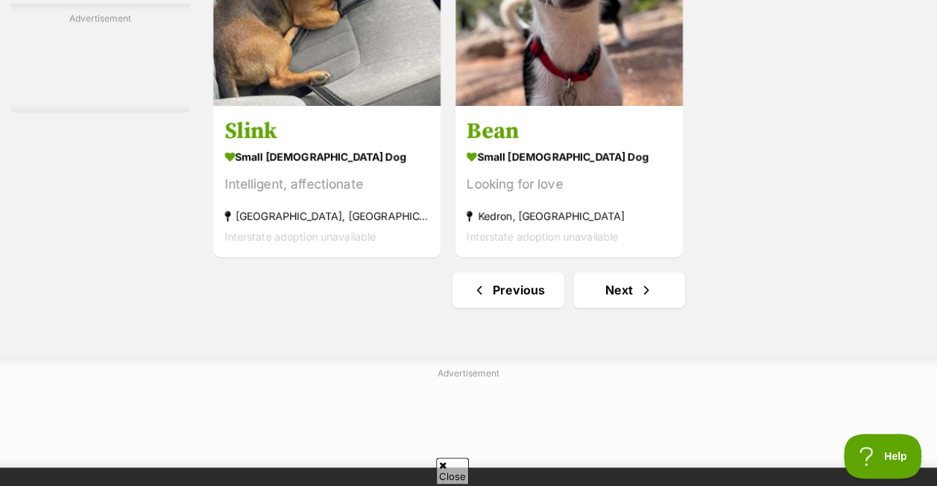
scroll to position [3419, 0]
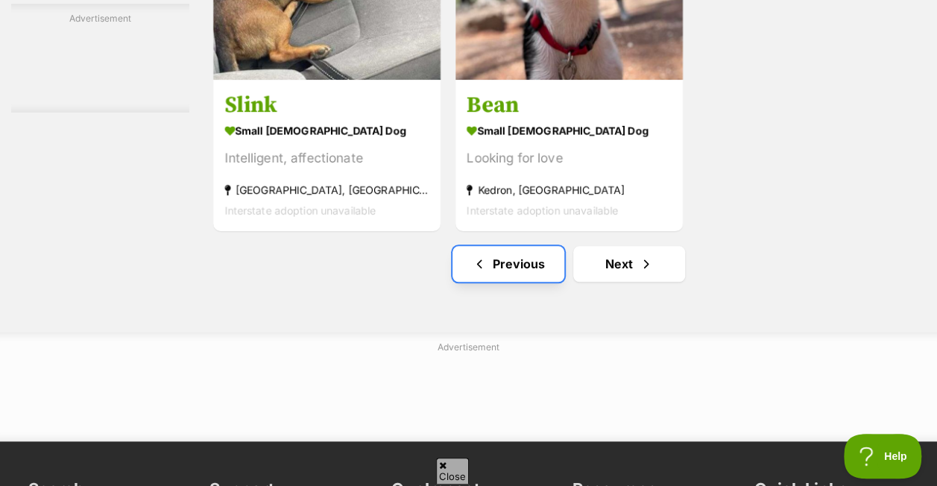
click at [519, 256] on link "Previous" at bounding box center [509, 264] width 112 height 36
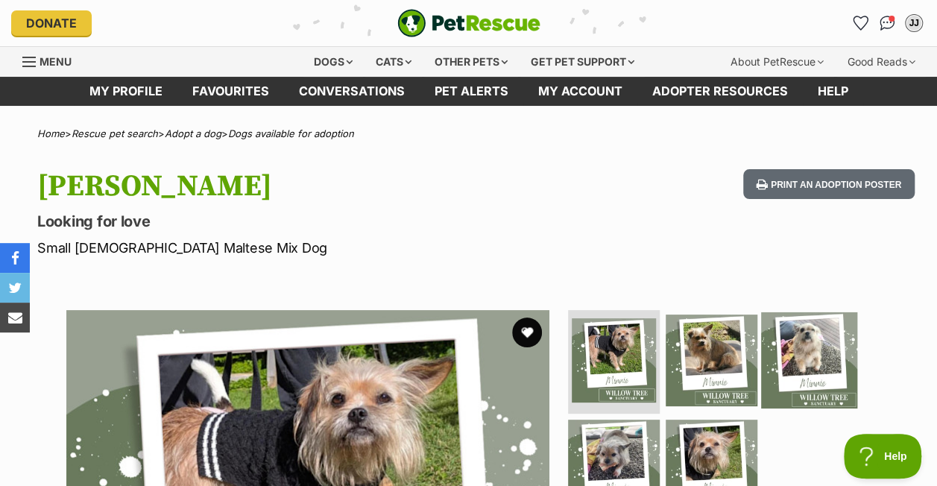
click at [786, 350] on img at bounding box center [809, 360] width 96 height 96
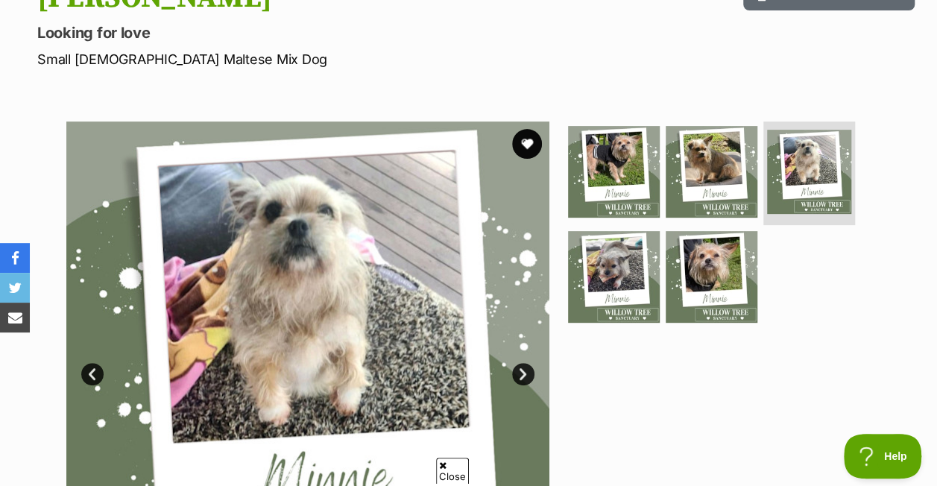
scroll to position [218, 0]
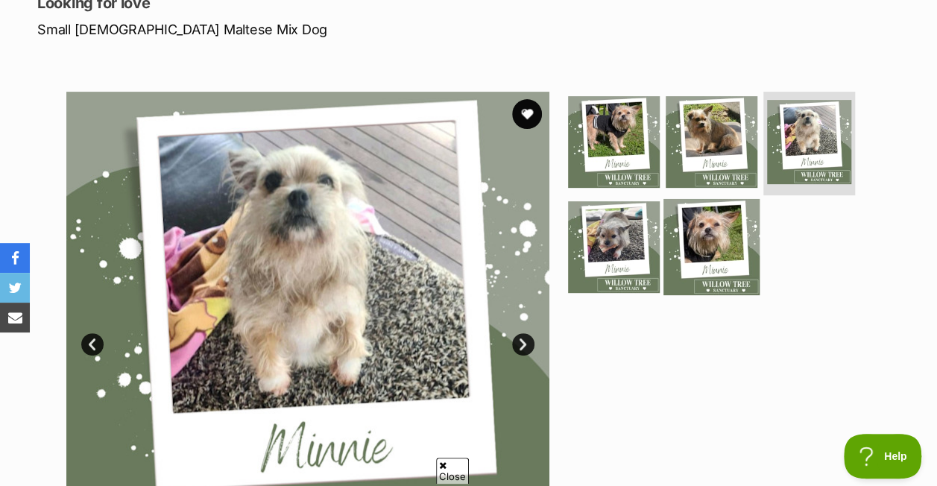
click at [714, 229] on img at bounding box center [712, 247] width 96 height 96
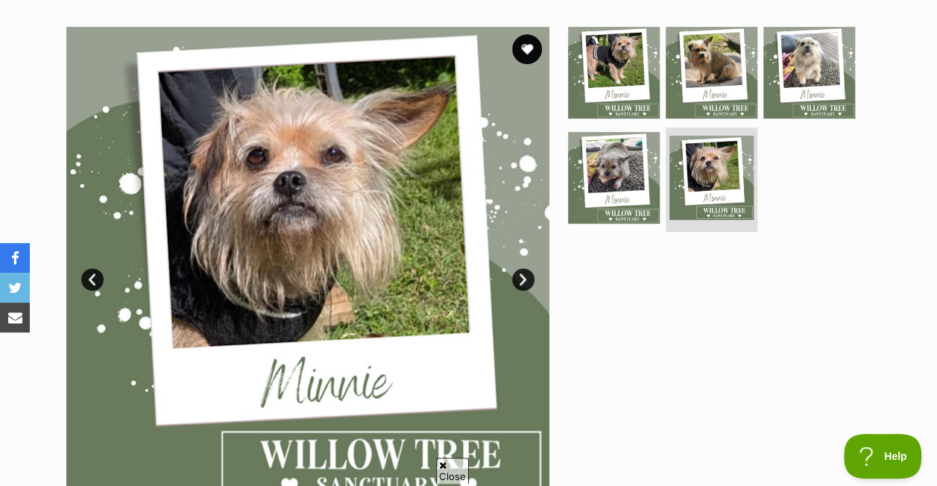
scroll to position [246, 0]
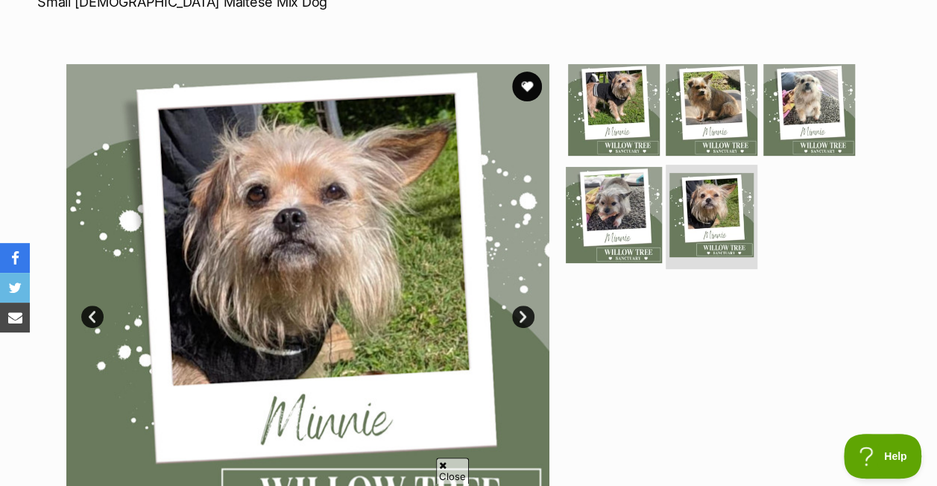
click at [649, 186] on img at bounding box center [614, 215] width 96 height 96
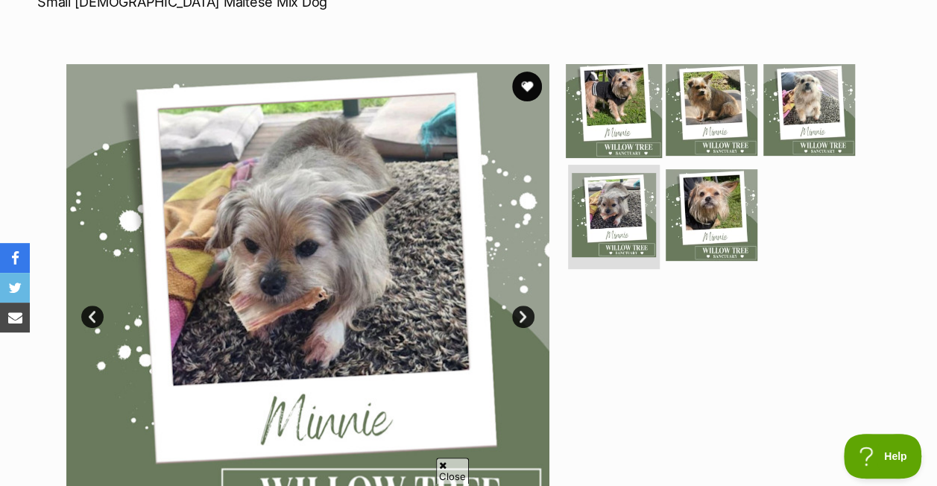
click at [600, 114] on img at bounding box center [614, 109] width 96 height 96
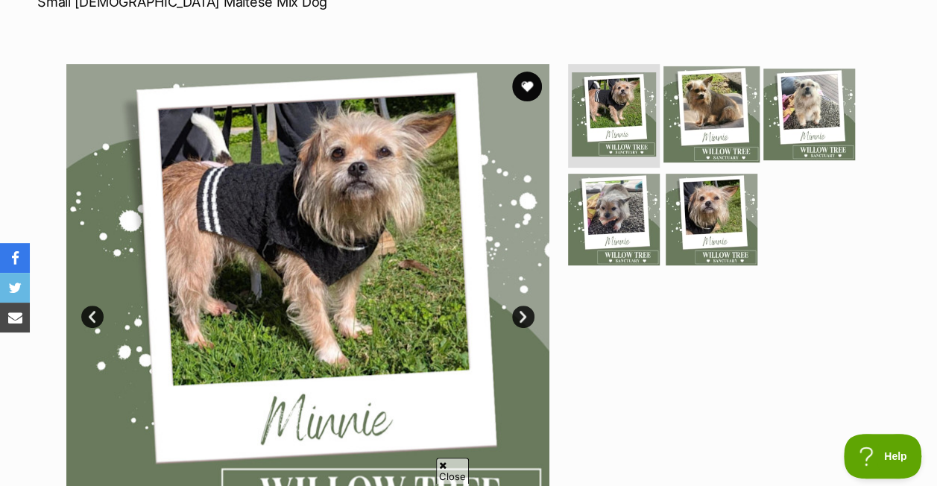
click at [705, 110] on img at bounding box center [712, 114] width 96 height 96
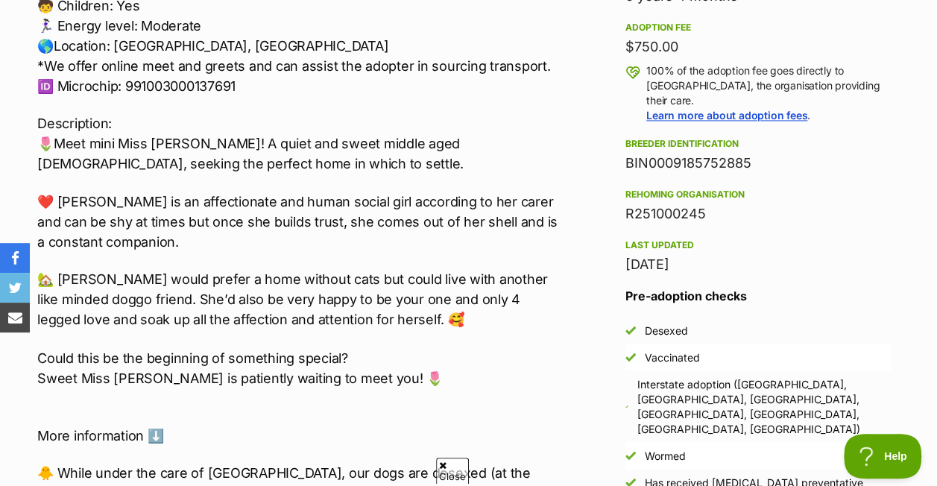
scroll to position [1082, 0]
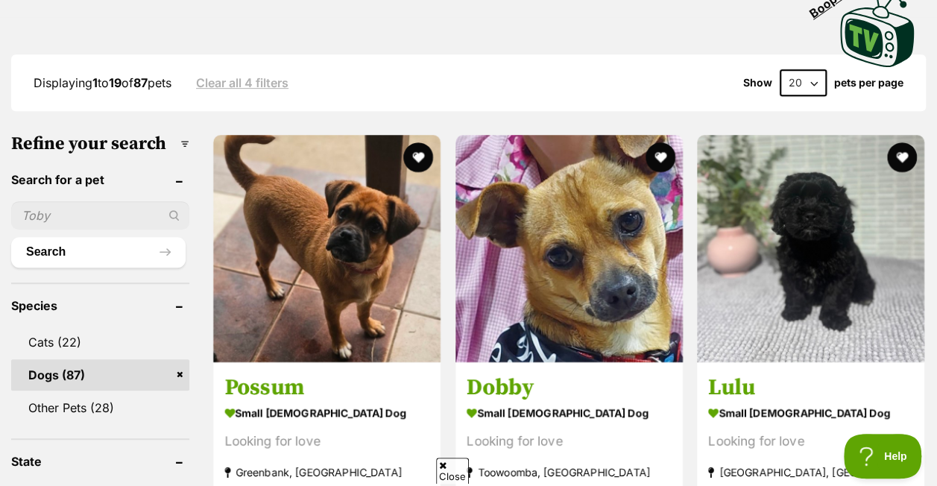
scroll to position [361, 0]
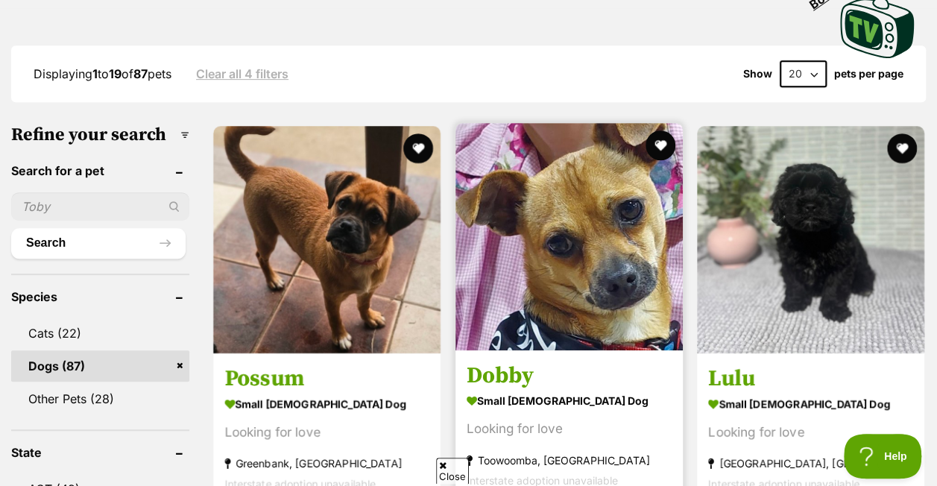
click at [523, 328] on img at bounding box center [569, 236] width 227 height 227
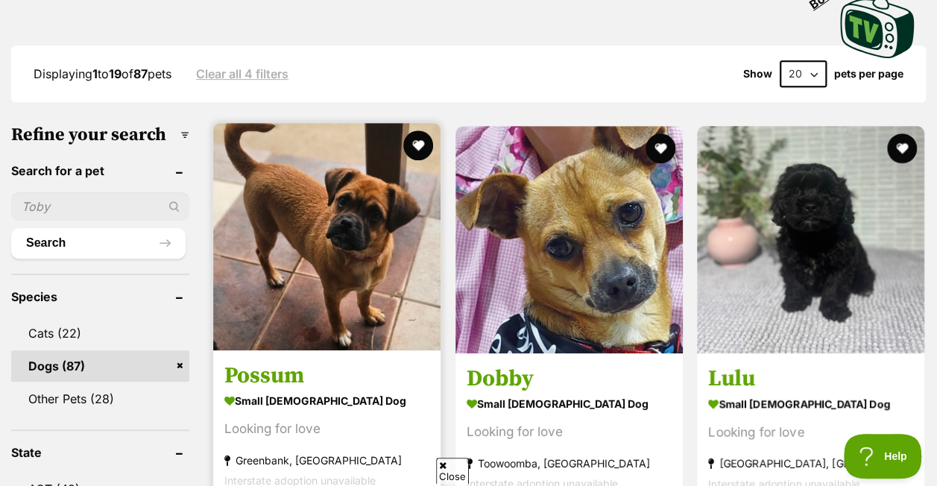
click at [325, 262] on img at bounding box center [326, 236] width 227 height 227
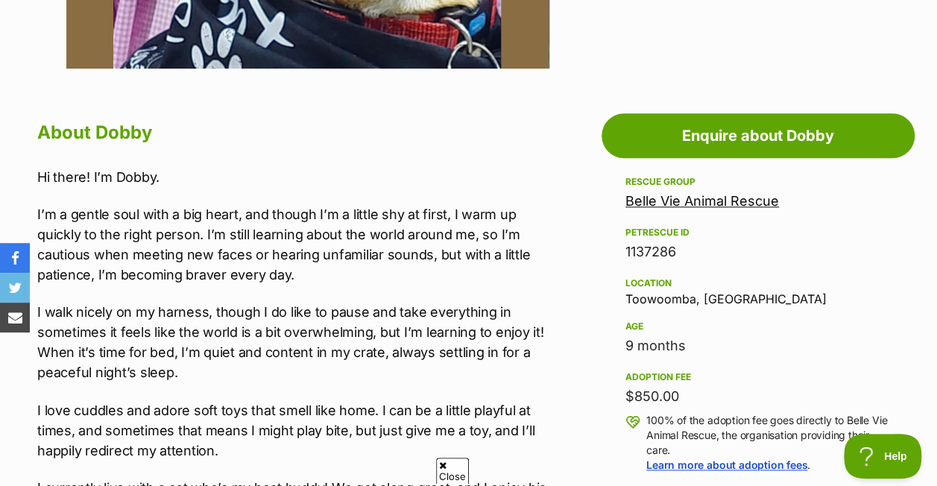
scroll to position [746, 0]
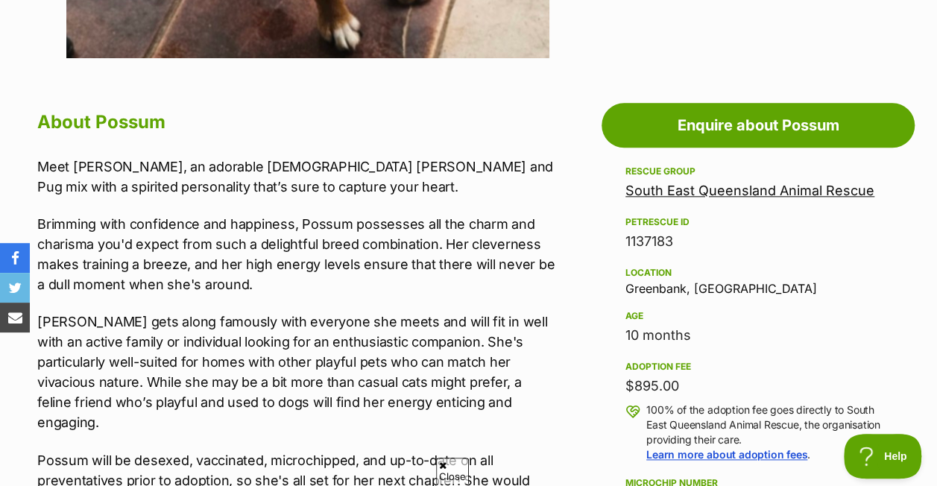
scroll to position [775, 0]
